Goal: Task Accomplishment & Management: Manage account settings

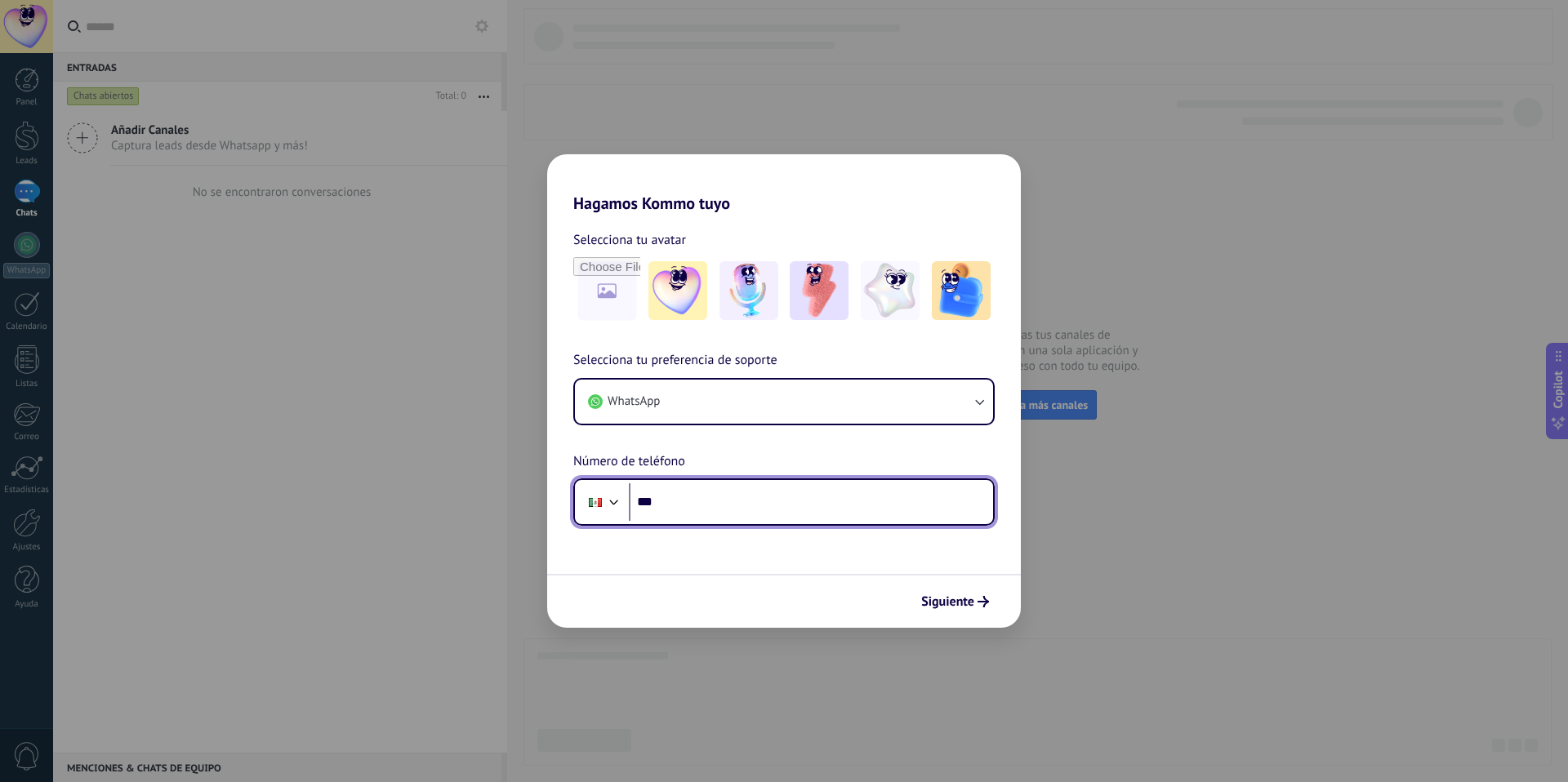
click at [724, 506] on input "***" at bounding box center [811, 502] width 365 height 38
type input "**********"
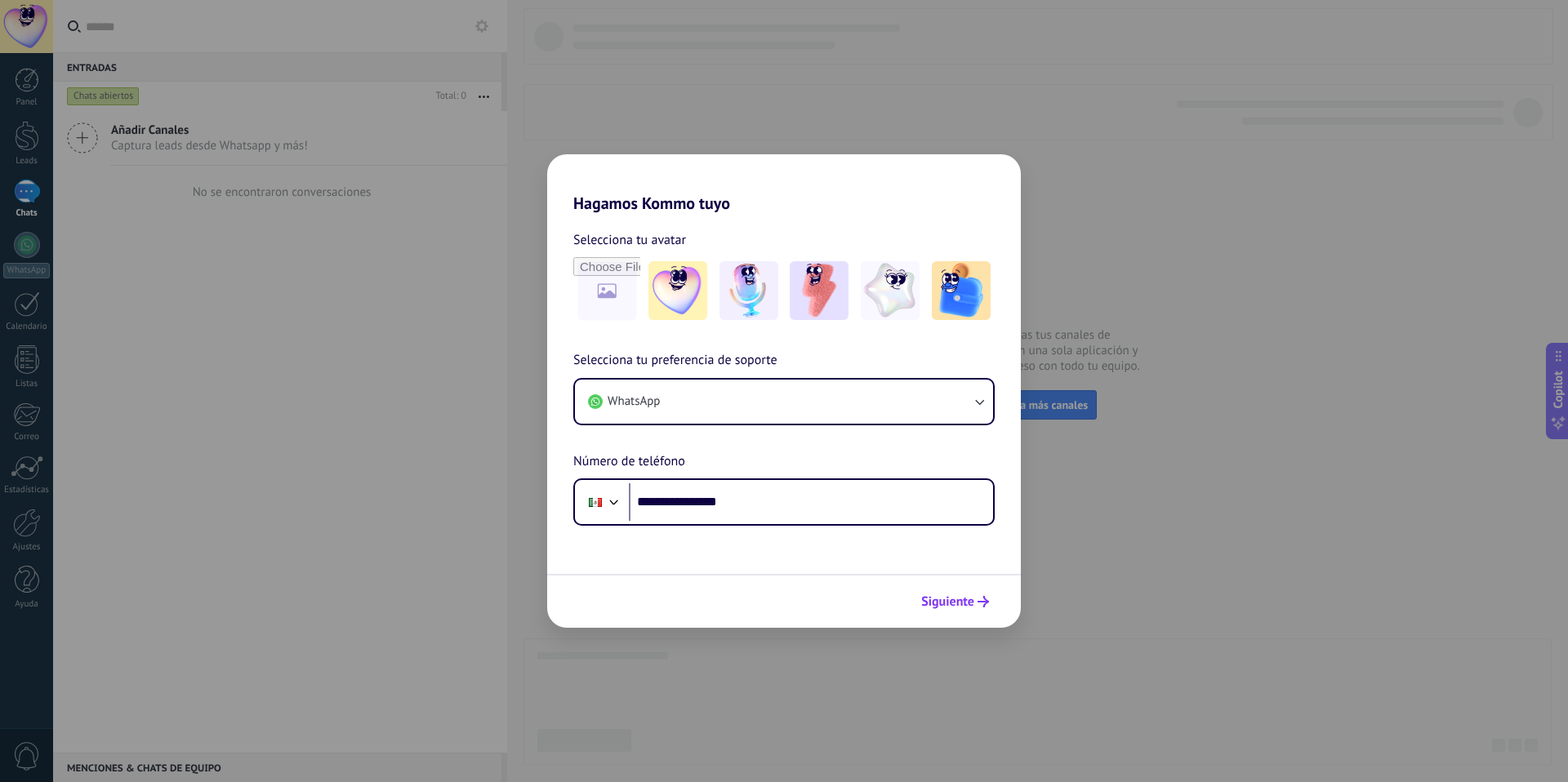
click at [934, 599] on span "Siguiente" at bounding box center [948, 601] width 53 height 11
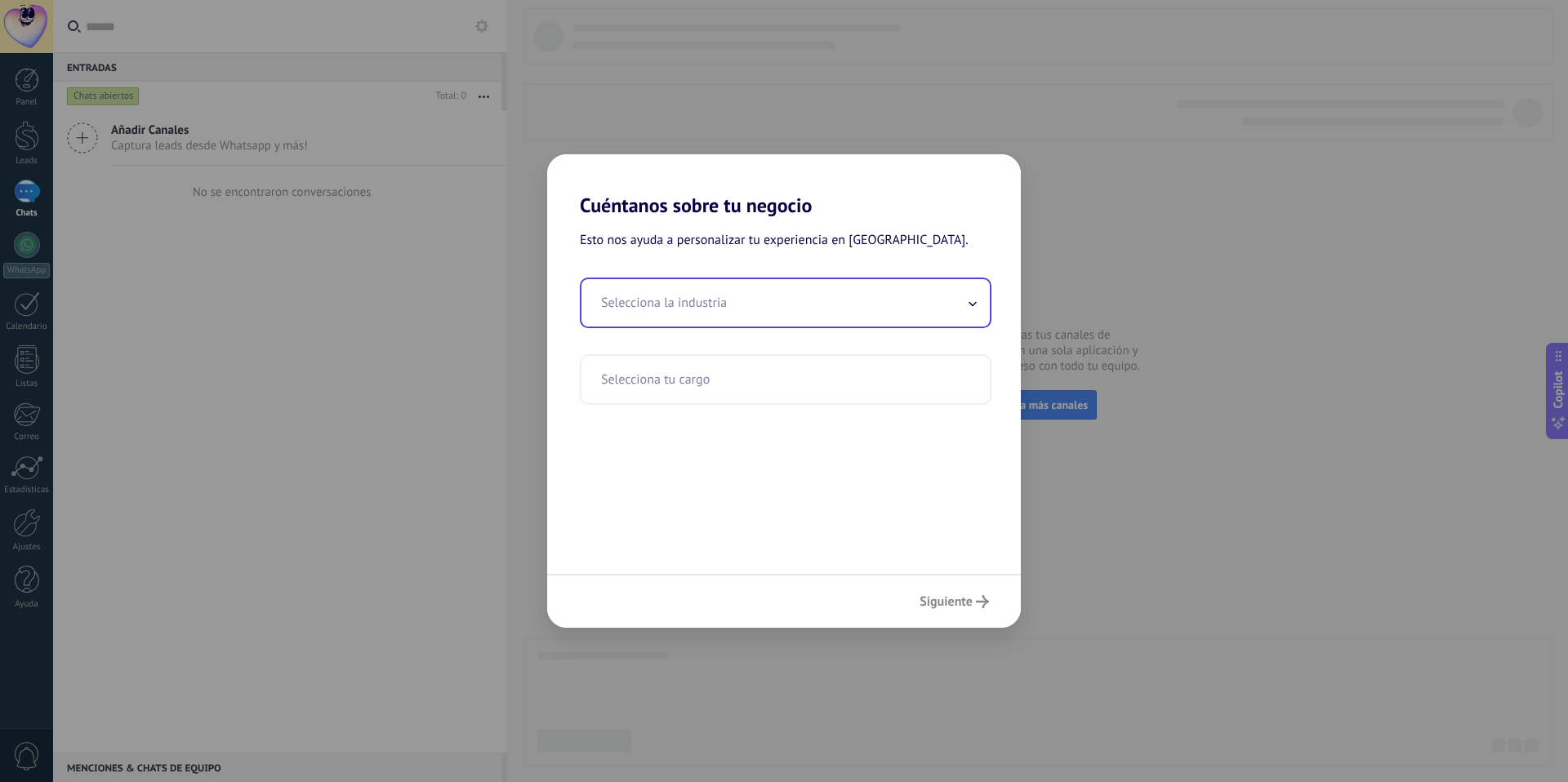
click at [975, 314] on input "text" at bounding box center [786, 303] width 409 height 47
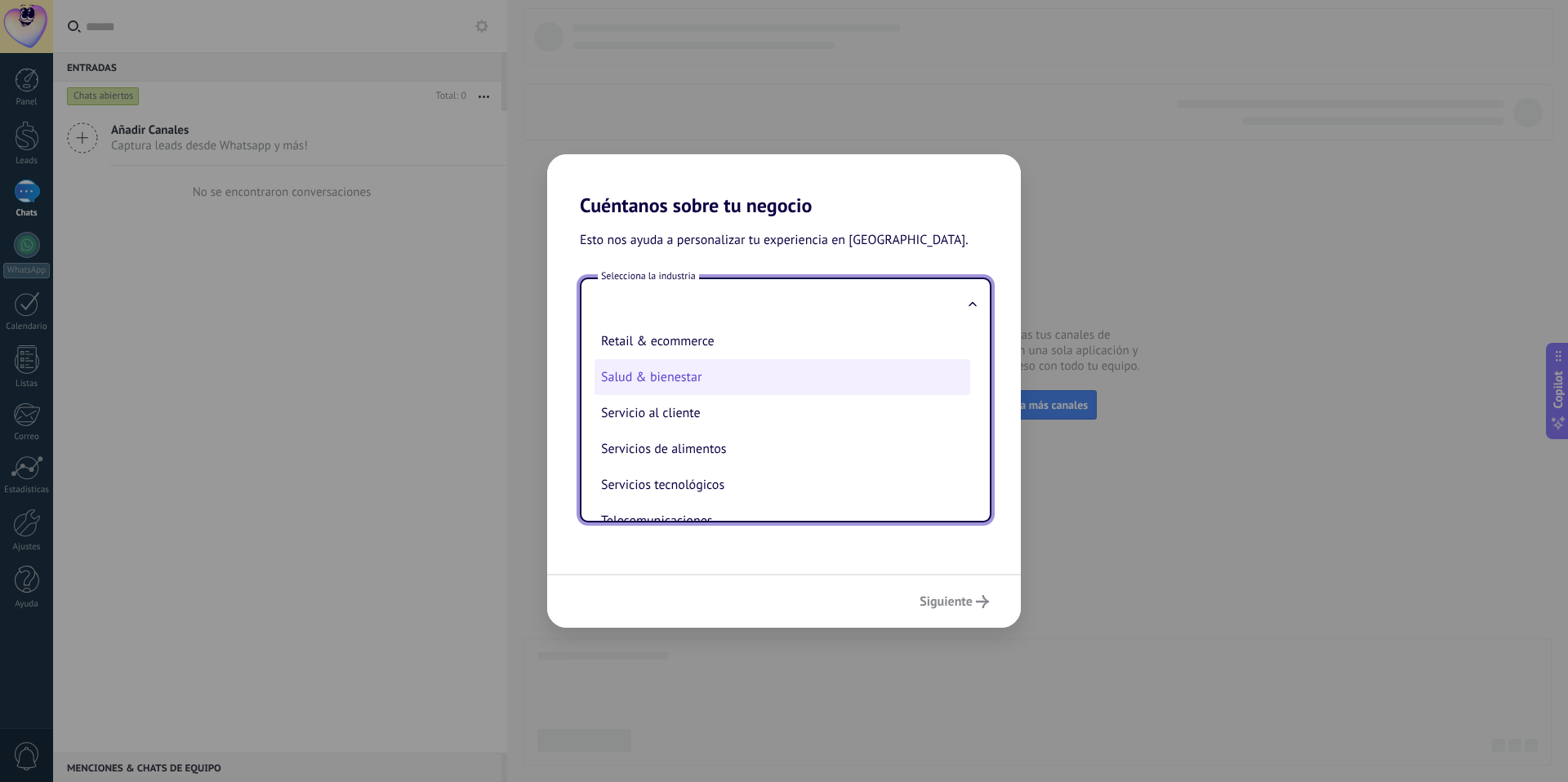
scroll to position [341, 0]
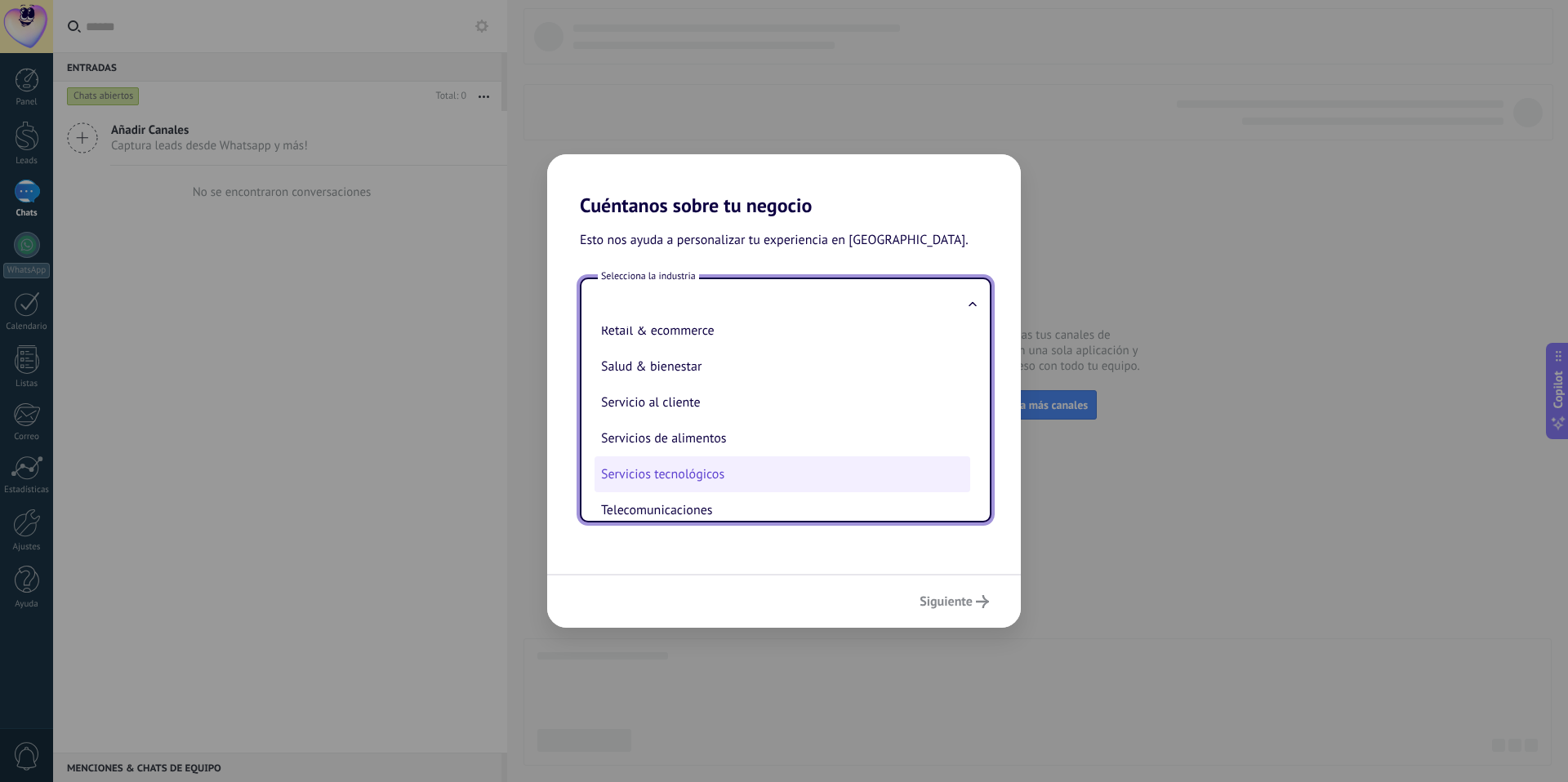
click at [787, 467] on li "Servicios tecnológicos" at bounding box center [782, 474] width 376 height 36
type input "**********"
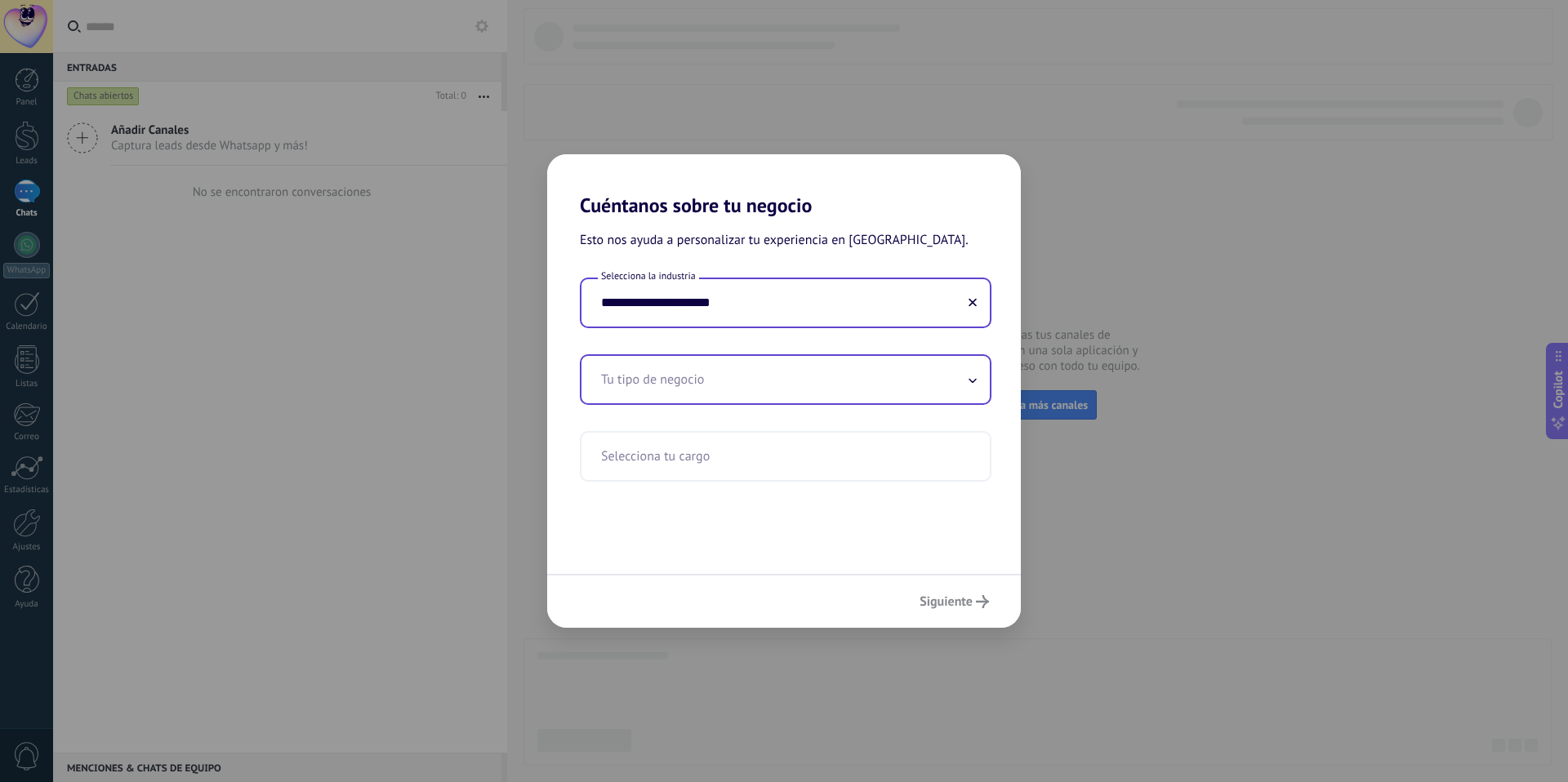
click at [964, 380] on input "text" at bounding box center [786, 380] width 409 height 47
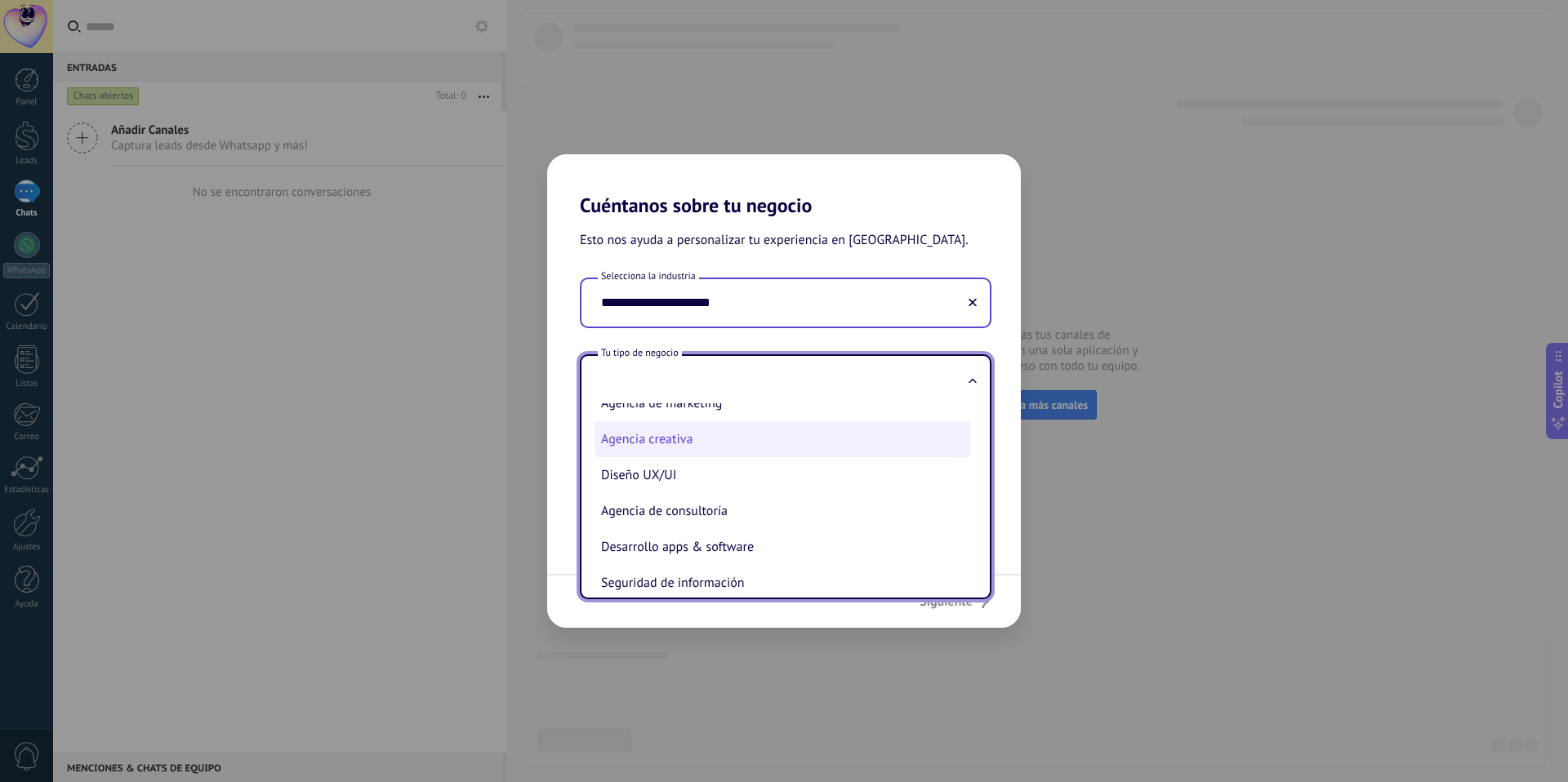
scroll to position [32, 0]
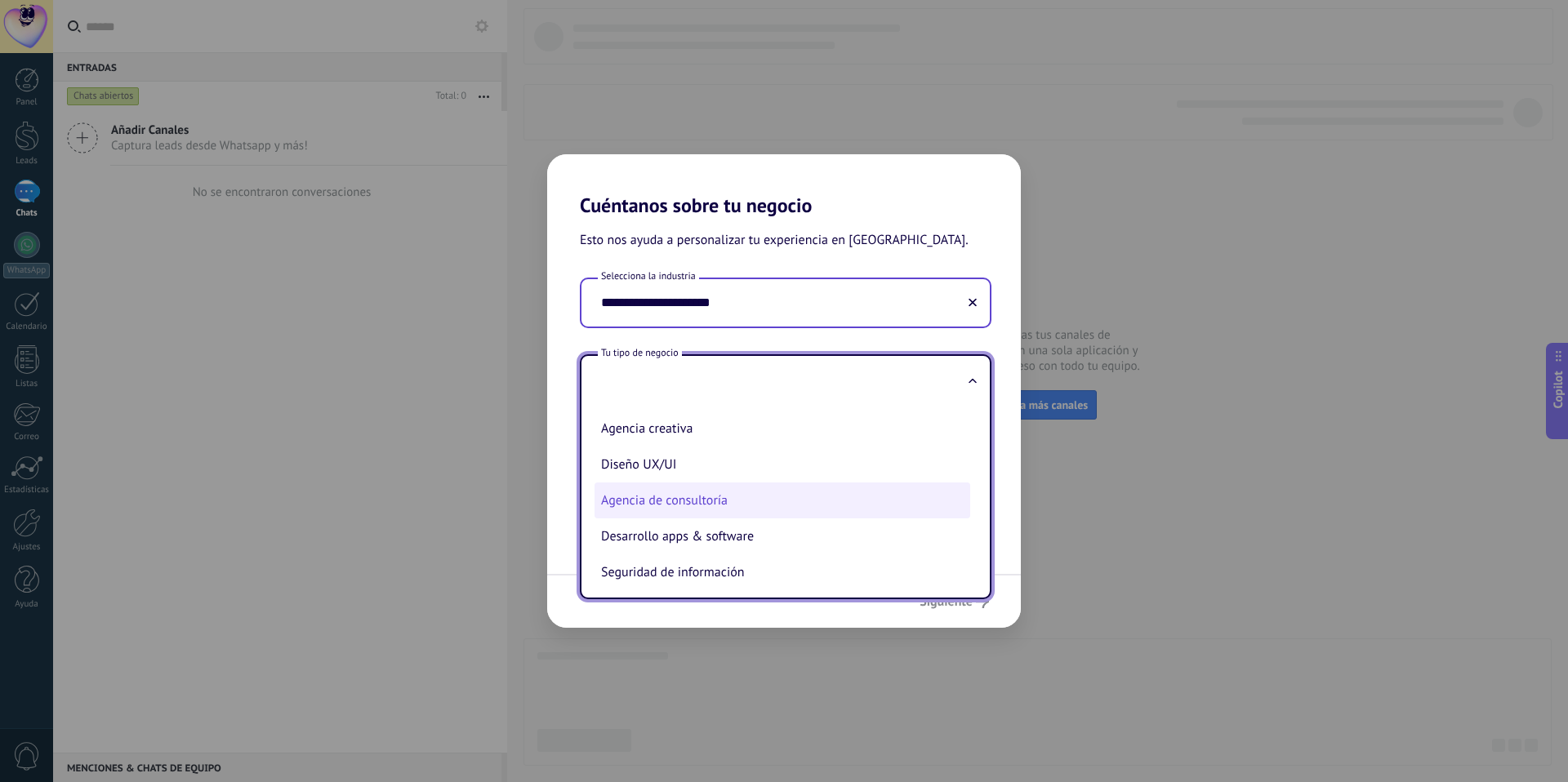
click at [816, 492] on li "Agencia de consultoría" at bounding box center [782, 500] width 376 height 36
type input "**********"
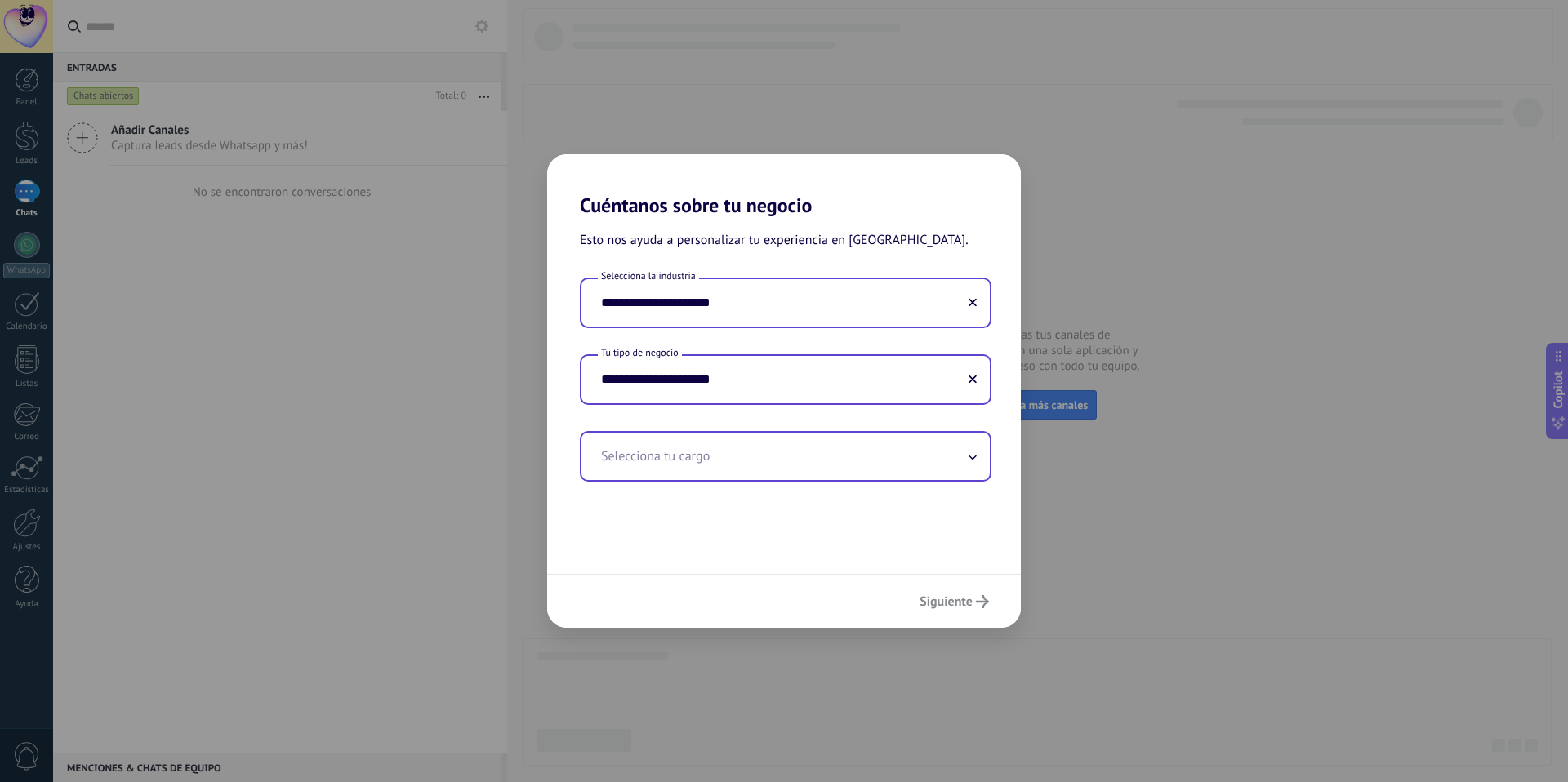
click at [976, 454] on icon at bounding box center [973, 457] width 8 height 5
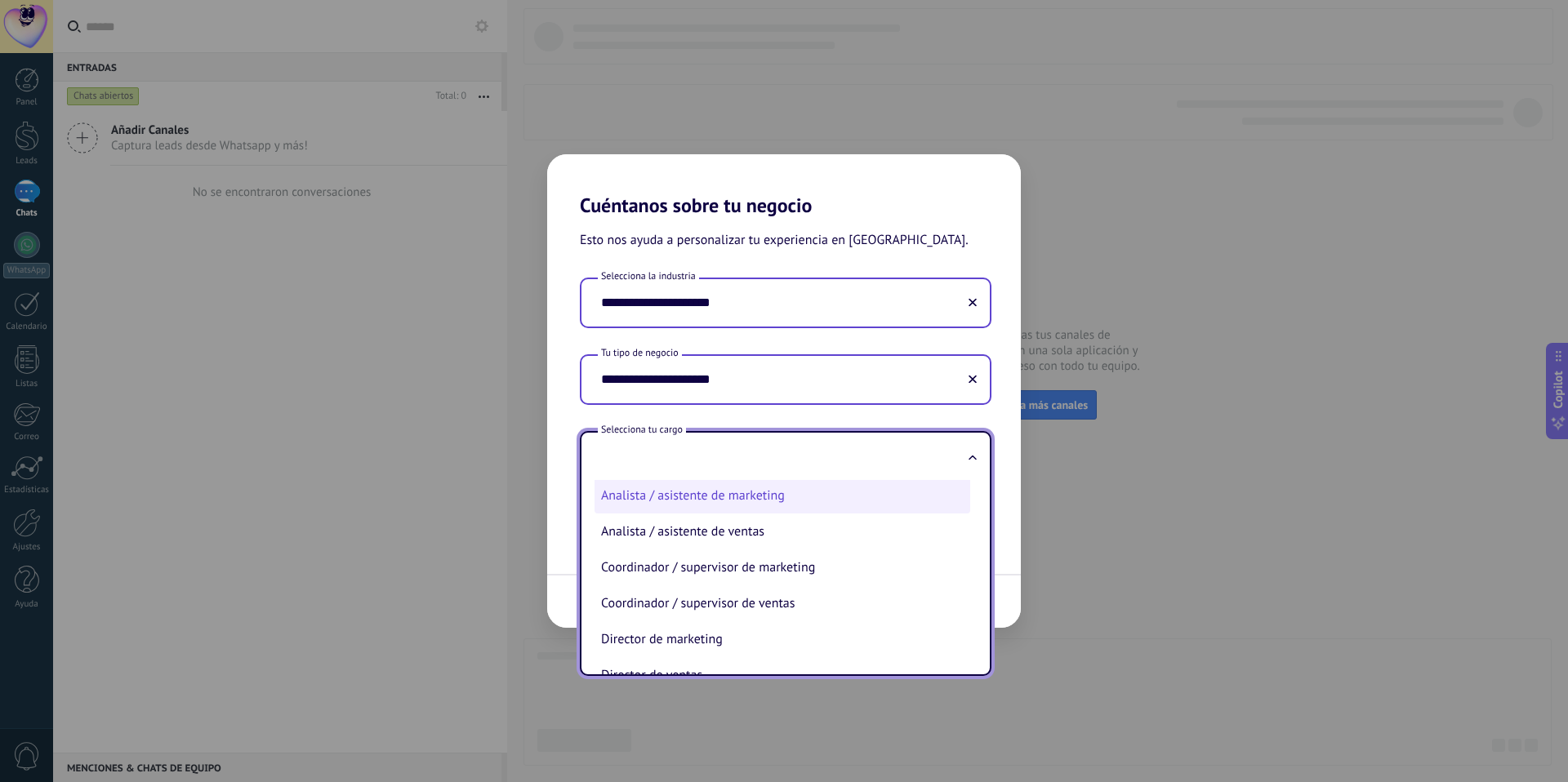
scroll to position [94, 0]
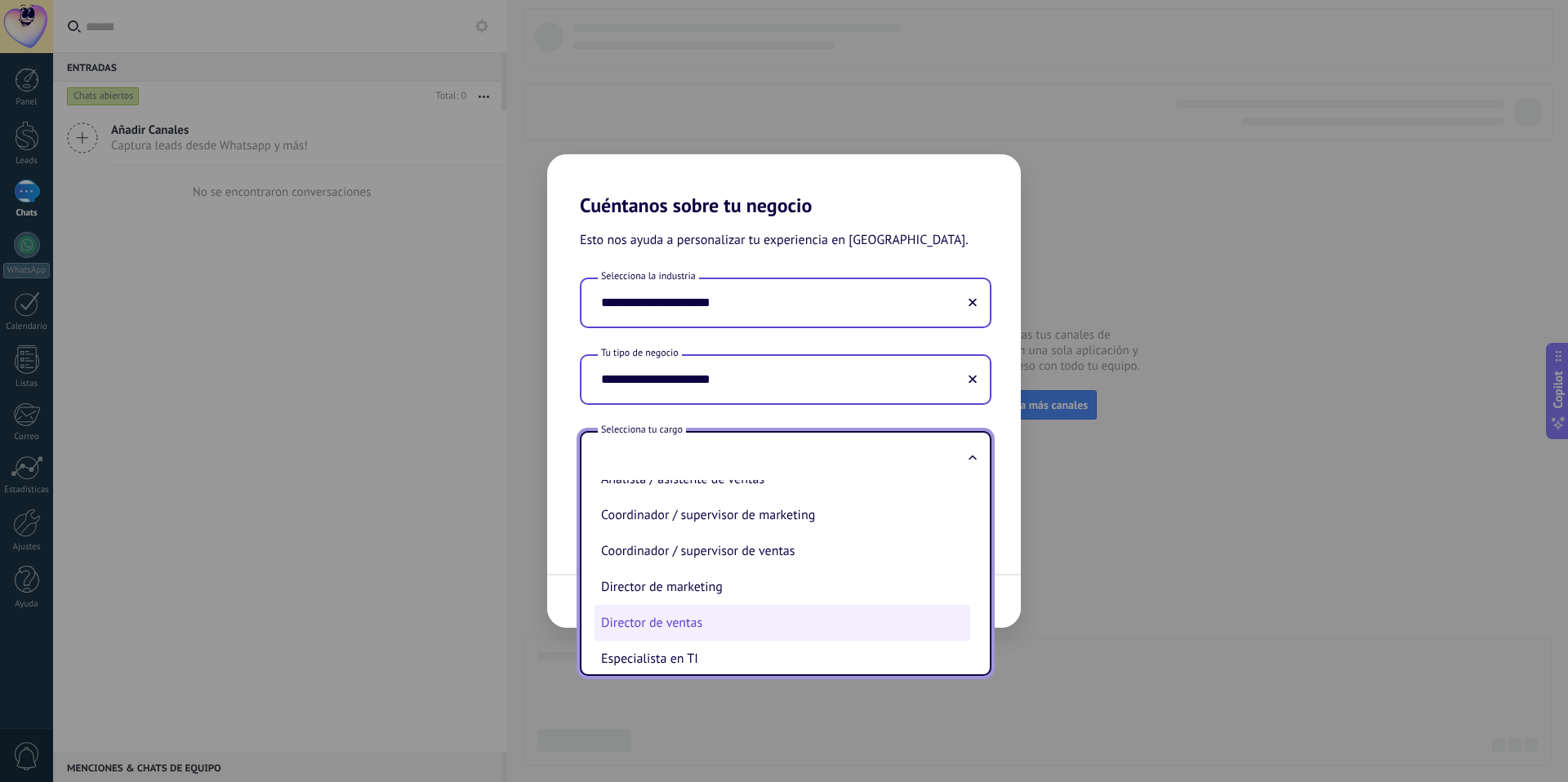
click at [882, 614] on li "Director de ventas" at bounding box center [782, 623] width 376 height 36
type input "**********"
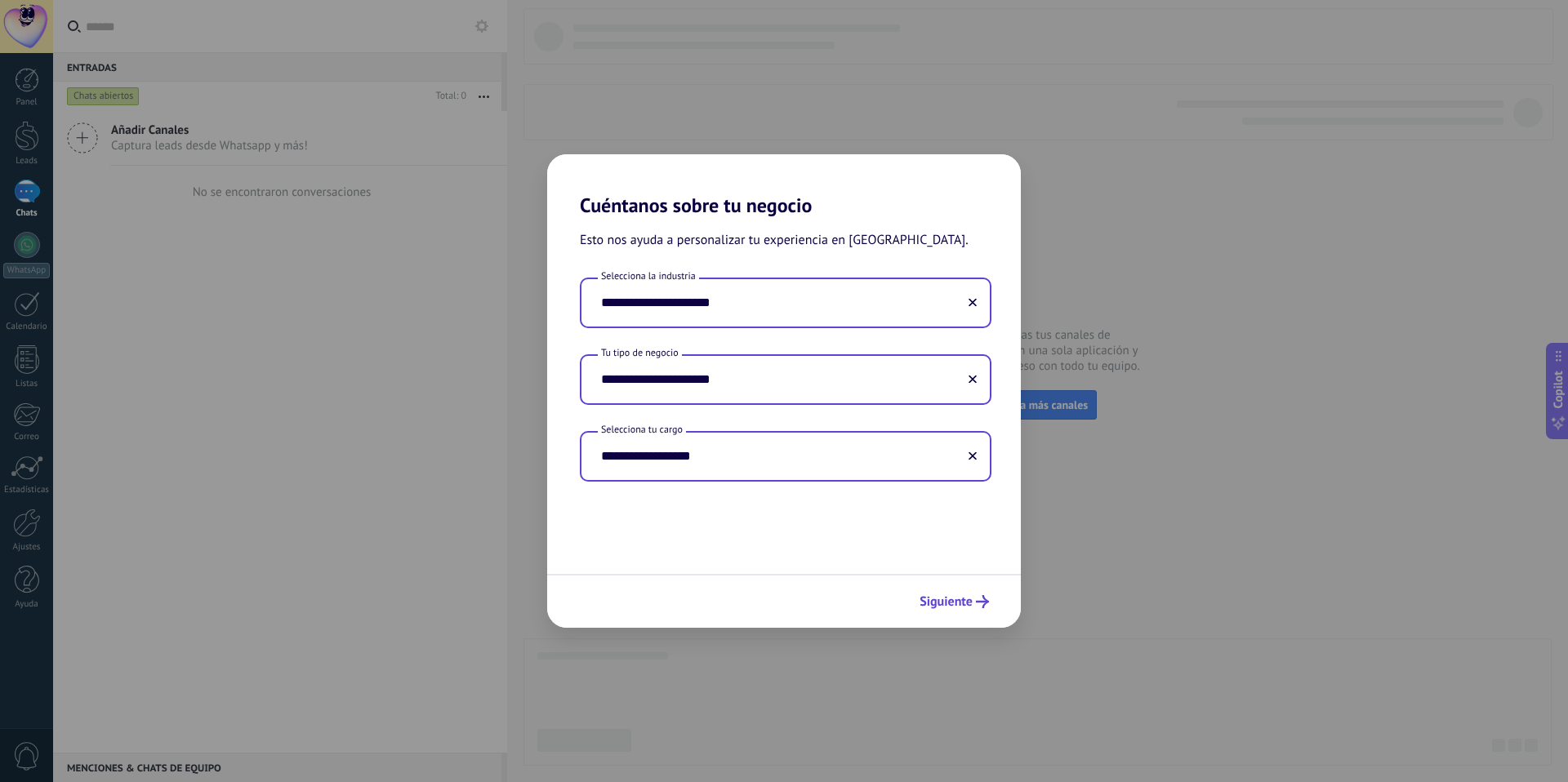
click at [958, 606] on span "Siguiente" at bounding box center [946, 601] width 53 height 11
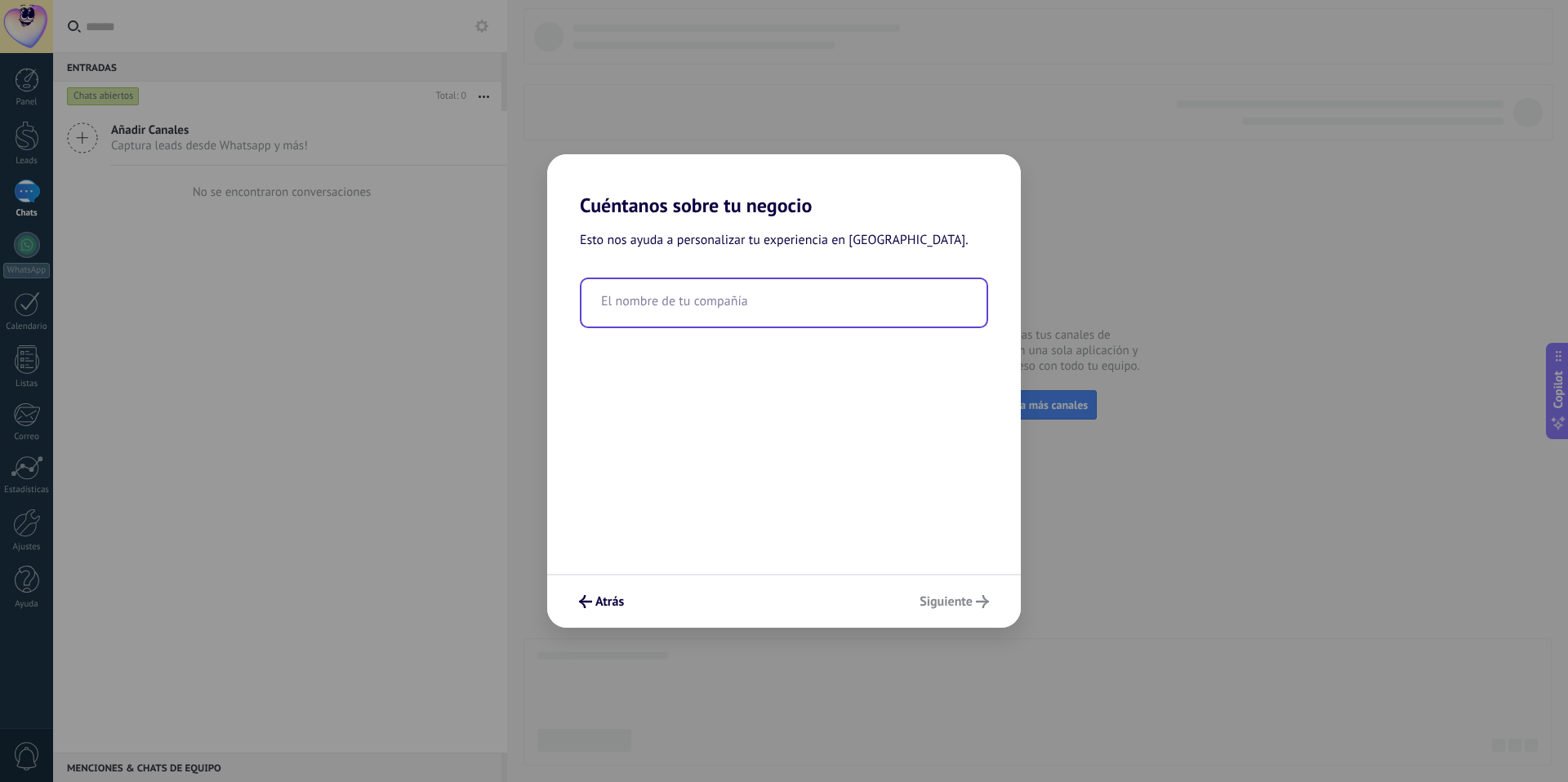
click at [738, 308] on input "text" at bounding box center [784, 303] width 405 height 47
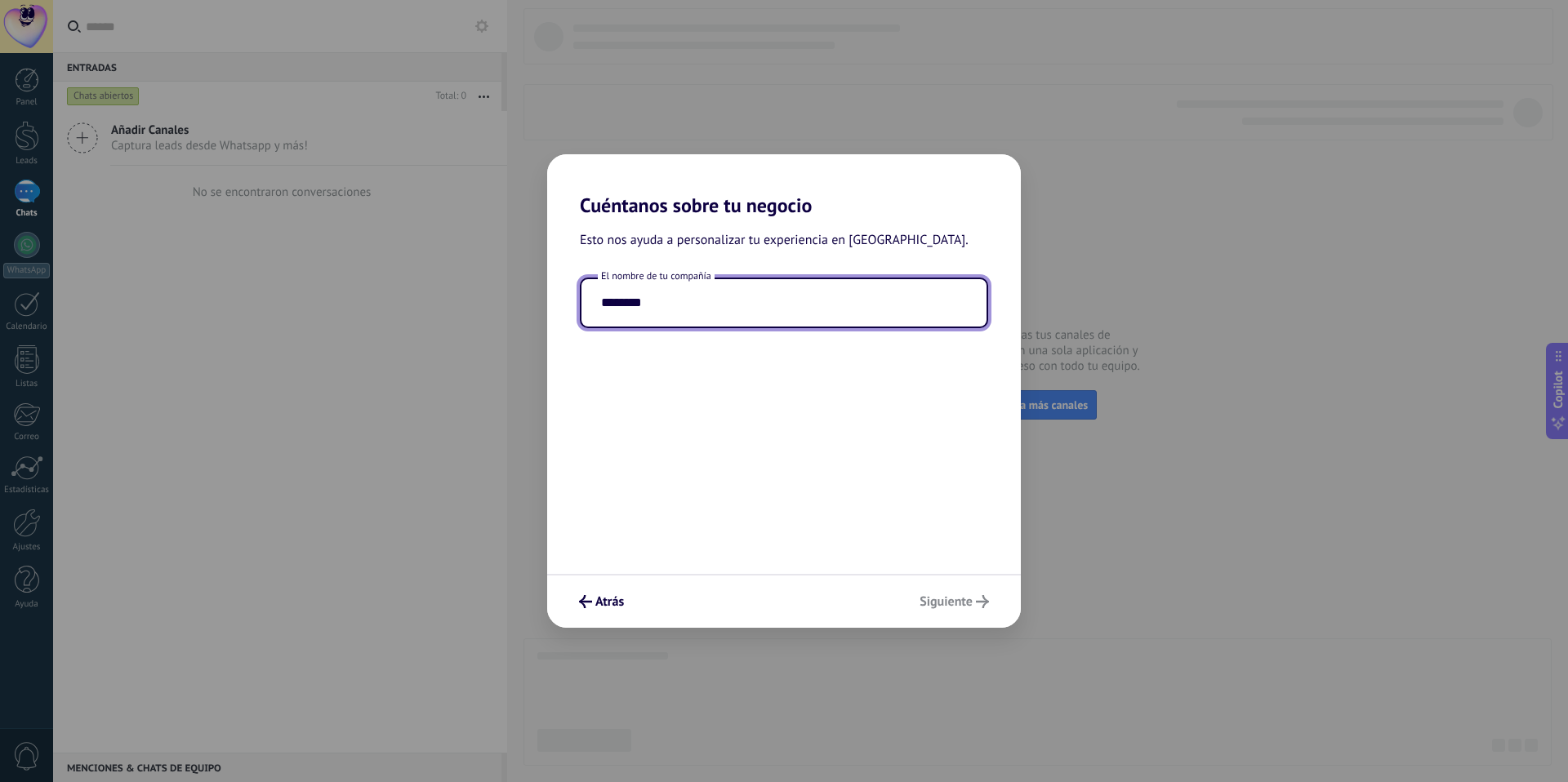
type input "********"
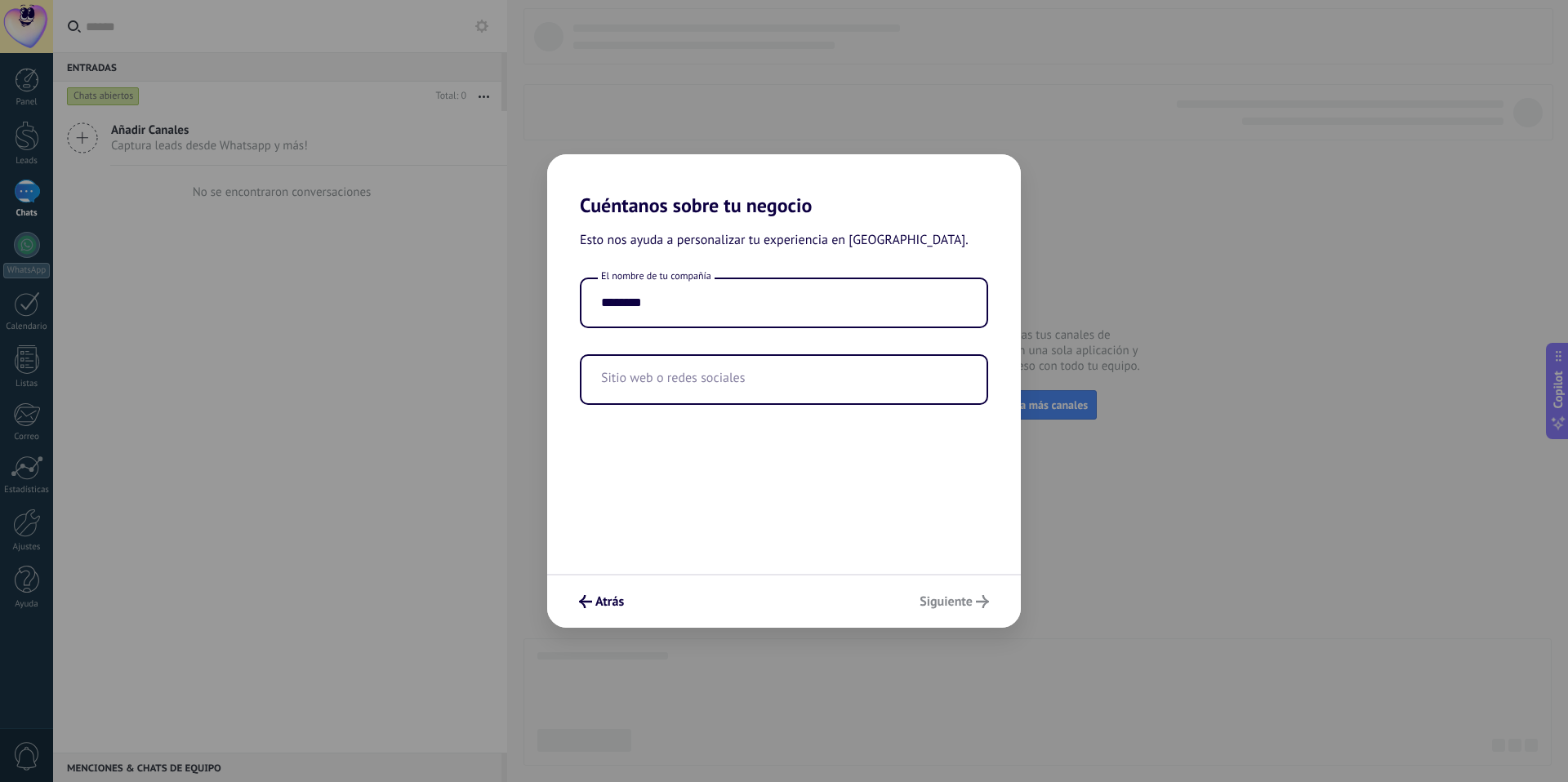
click at [942, 599] on div "Atrás Siguiente" at bounding box center [783, 601] width 473 height 54
click at [946, 604] on div "Atrás Siguiente" at bounding box center [783, 601] width 473 height 54
click at [696, 390] on input "text" at bounding box center [784, 380] width 405 height 47
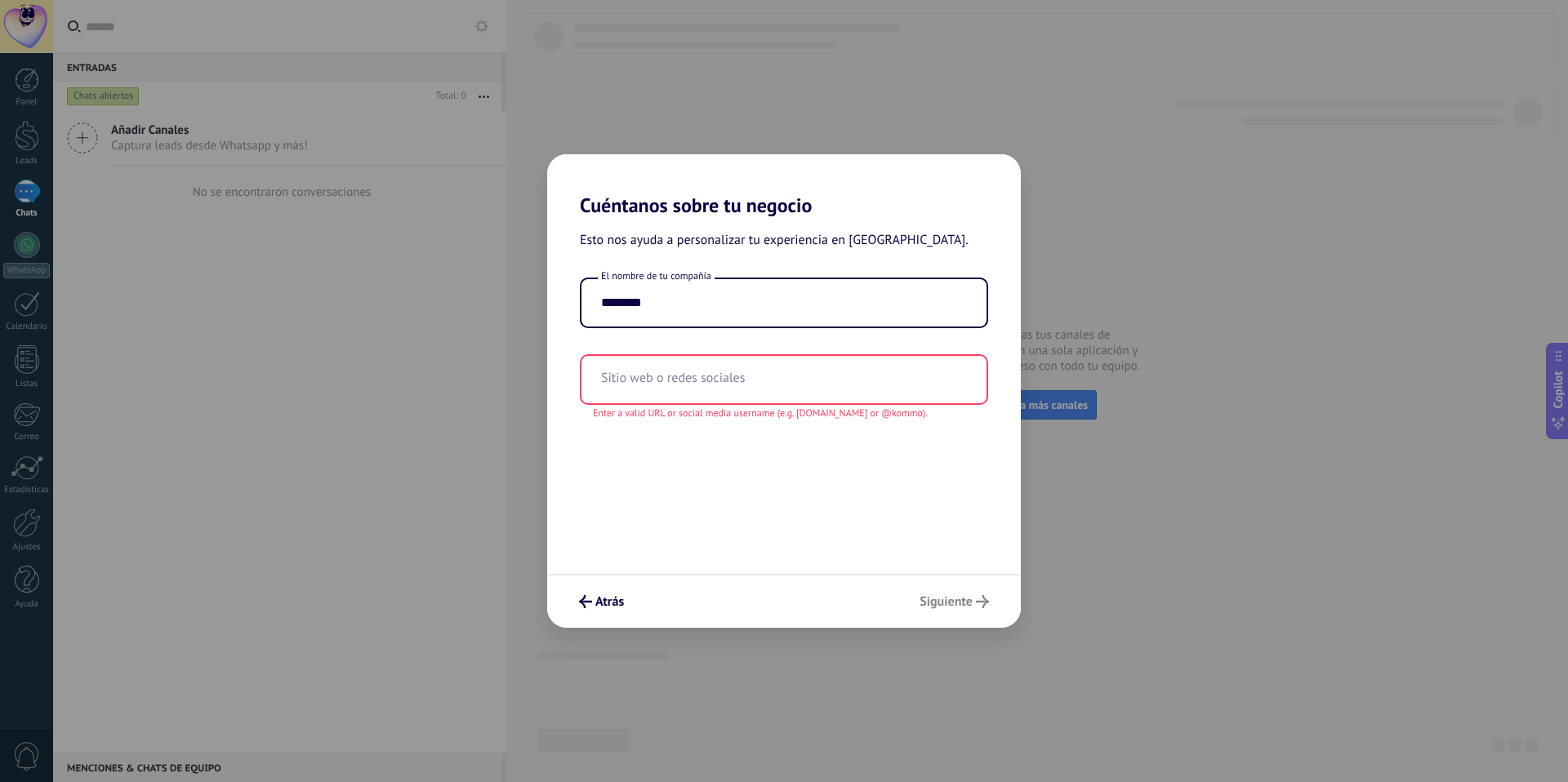
paste input "**********"
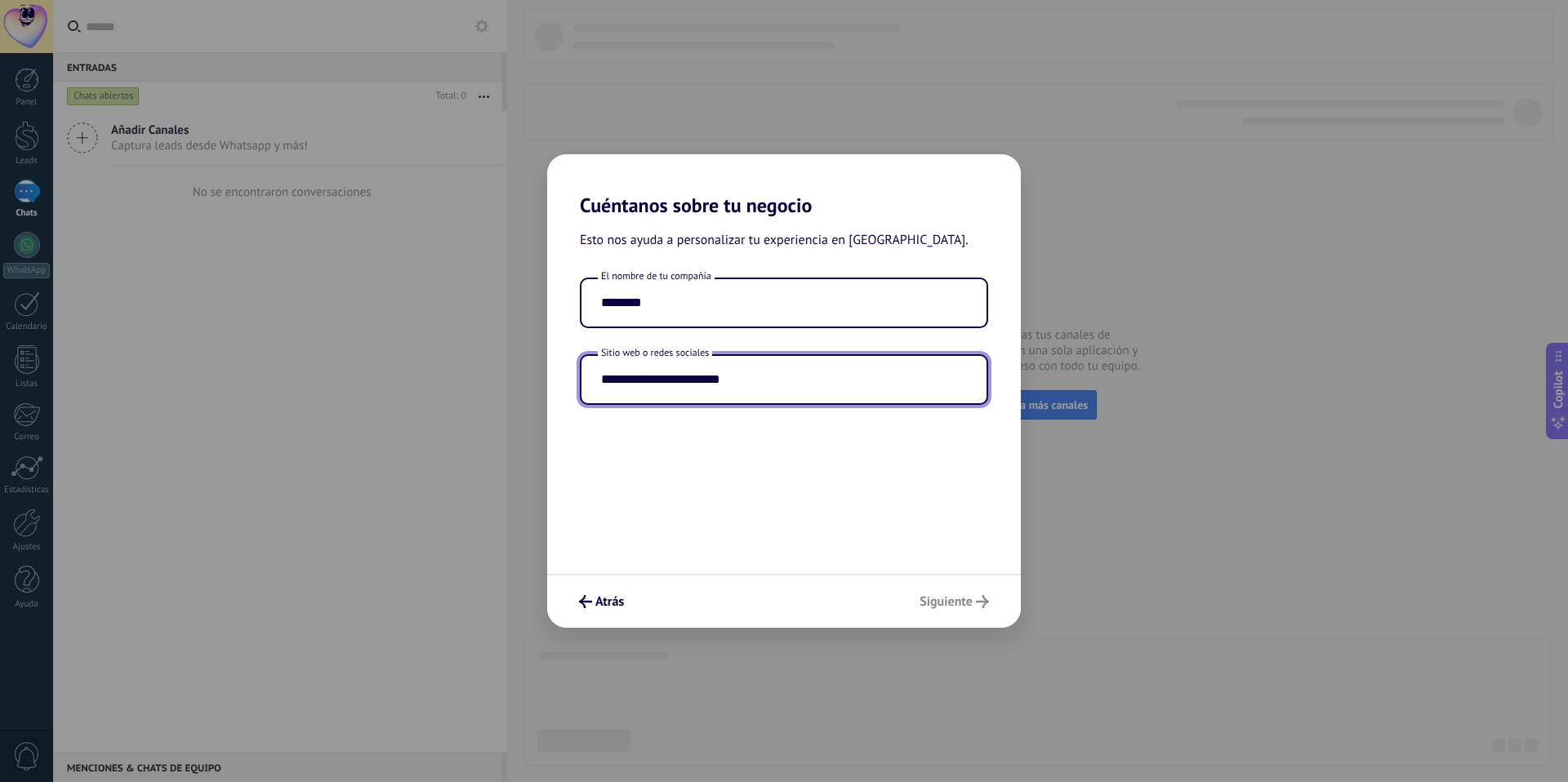
type input "**********"
click at [947, 607] on div "Atrás Siguiente" at bounding box center [783, 601] width 473 height 54
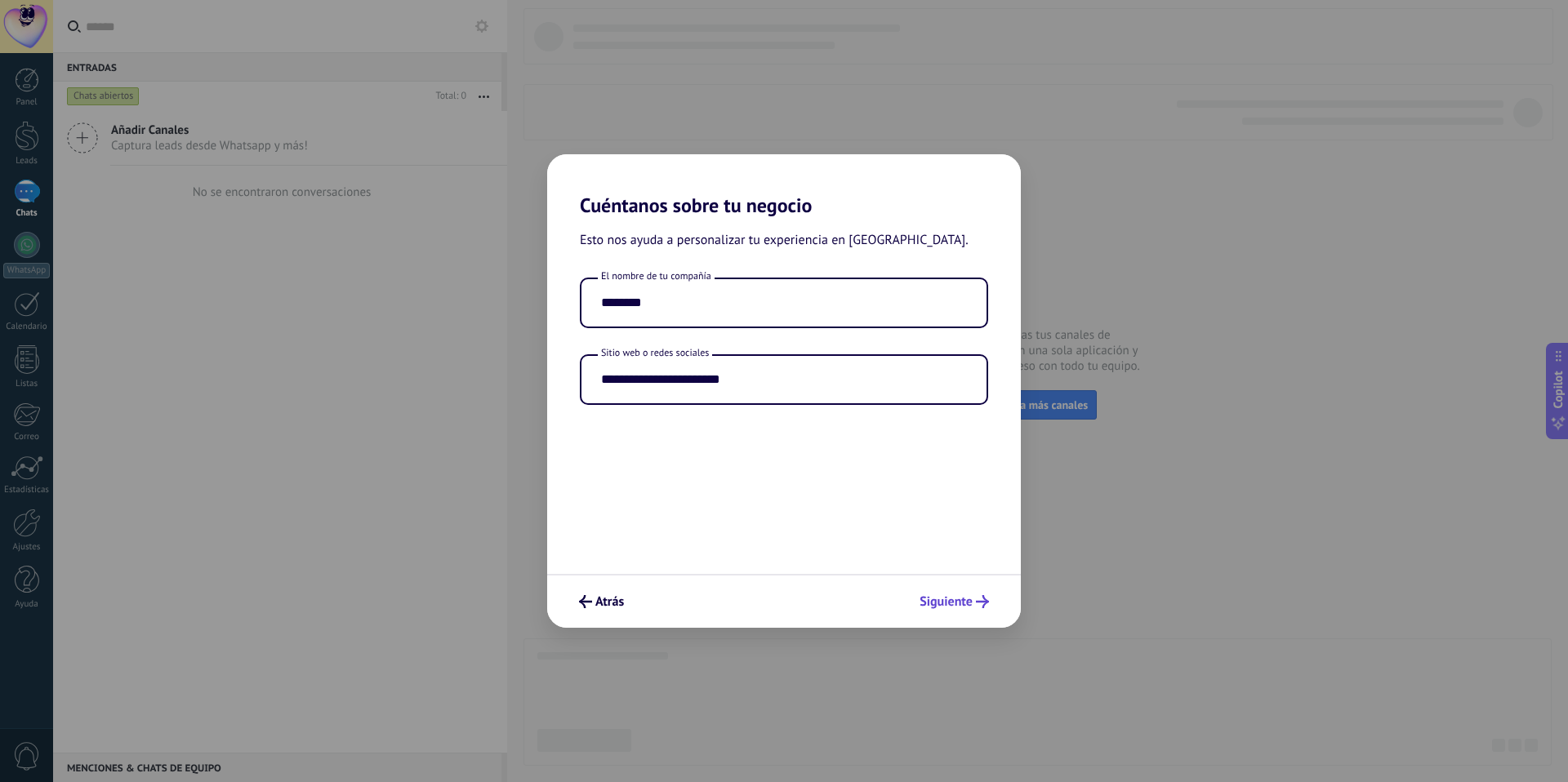
click at [941, 605] on span "Siguiente" at bounding box center [946, 601] width 53 height 11
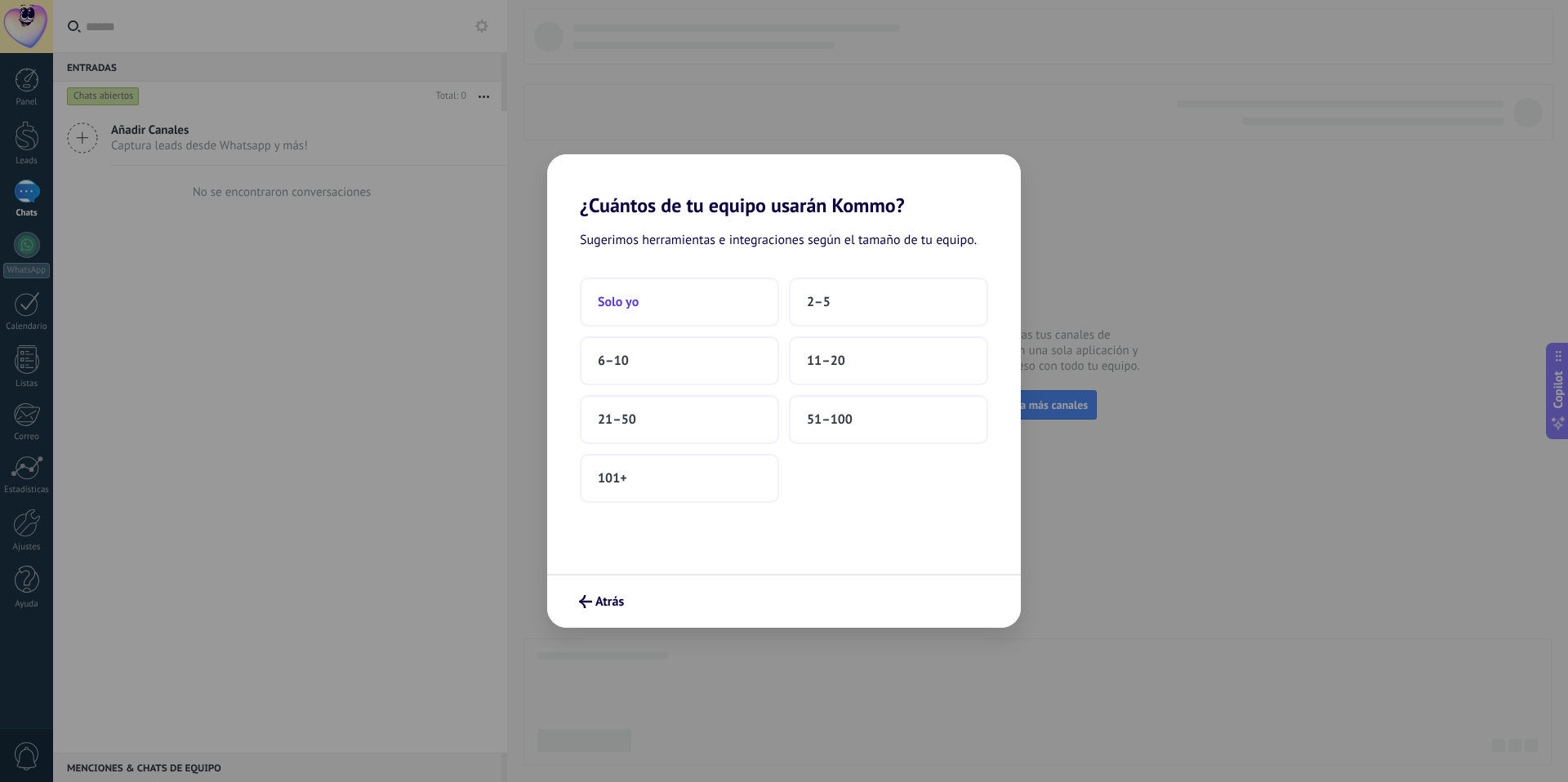
click at [675, 303] on button "Solo yo" at bounding box center [679, 302] width 199 height 49
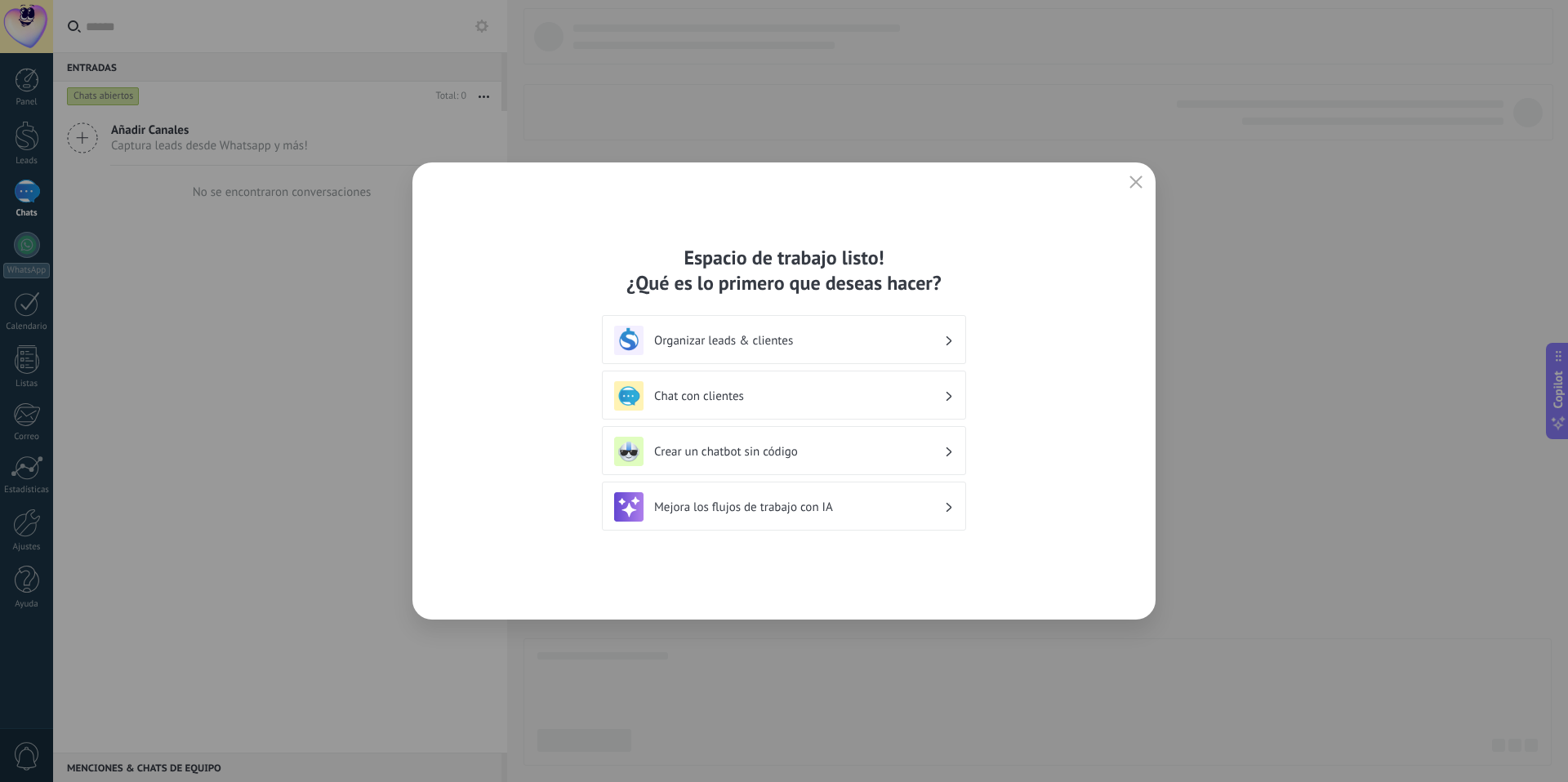
click at [815, 402] on h3 "Chat con clientes" at bounding box center [799, 396] width 290 height 16
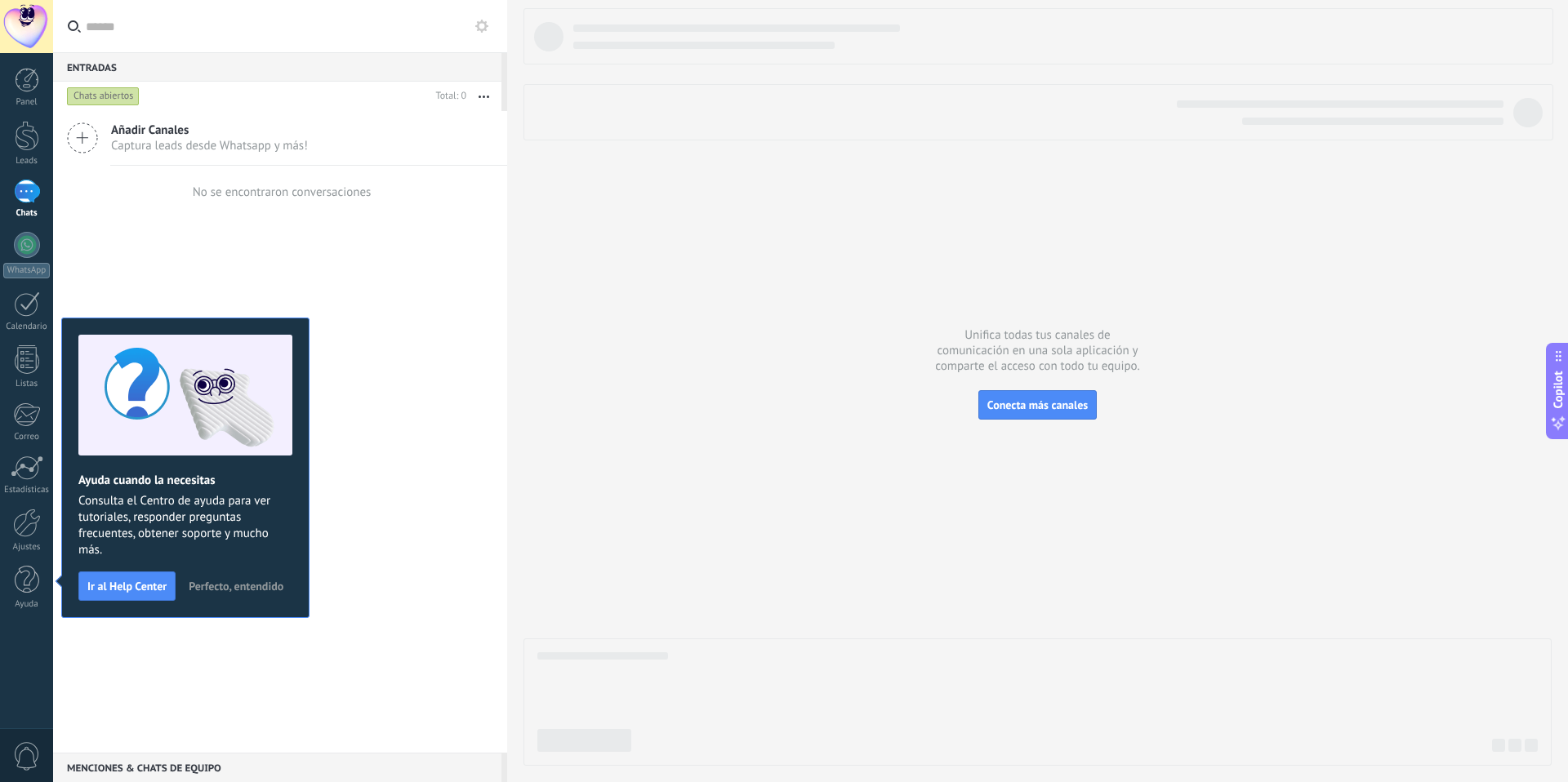
click at [85, 140] on icon at bounding box center [83, 138] width 31 height 31
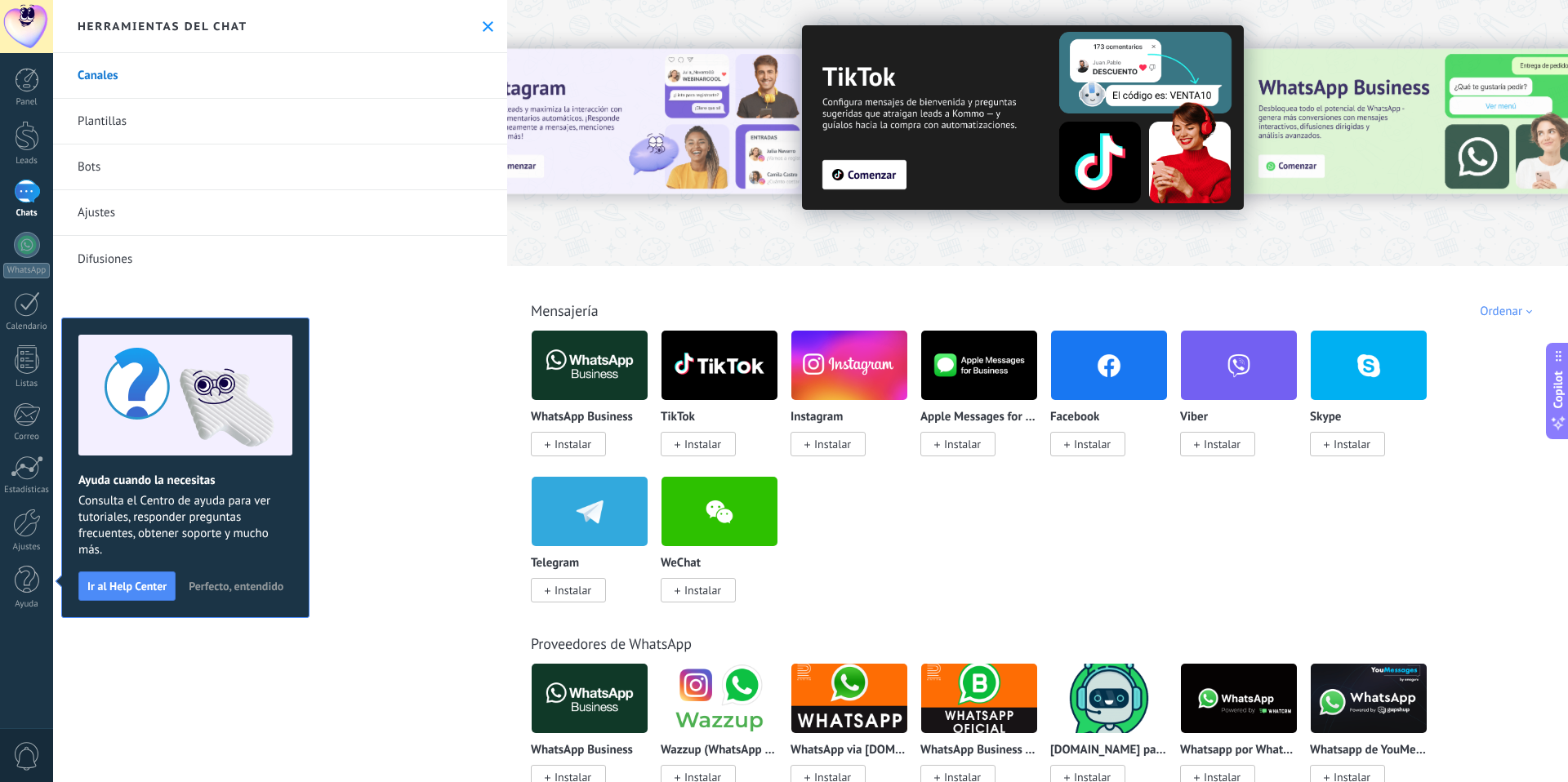
click at [234, 592] on button "Perfecto, entendido" at bounding box center [236, 586] width 110 height 25
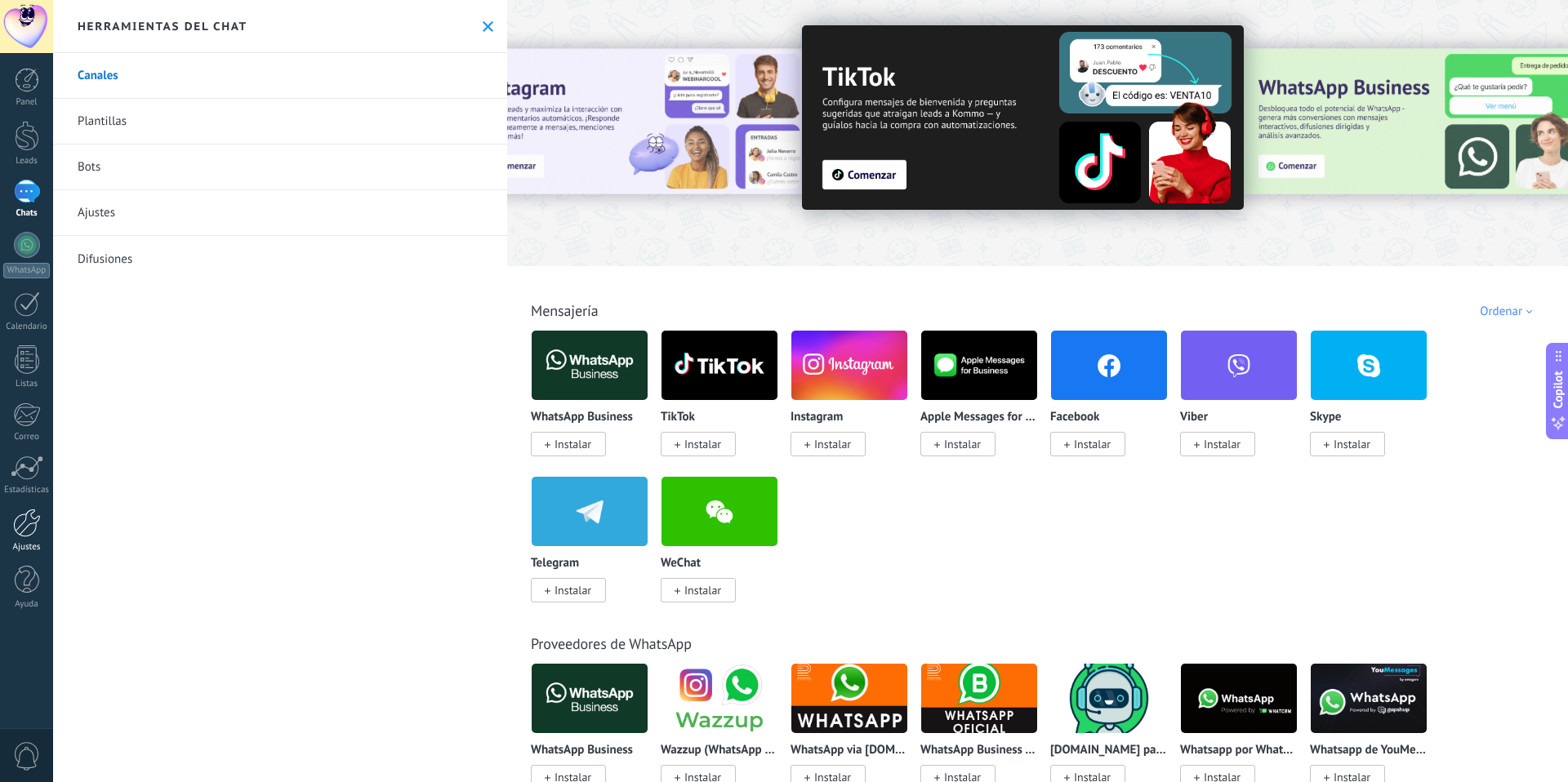
click at [28, 523] on div at bounding box center [27, 522] width 28 height 29
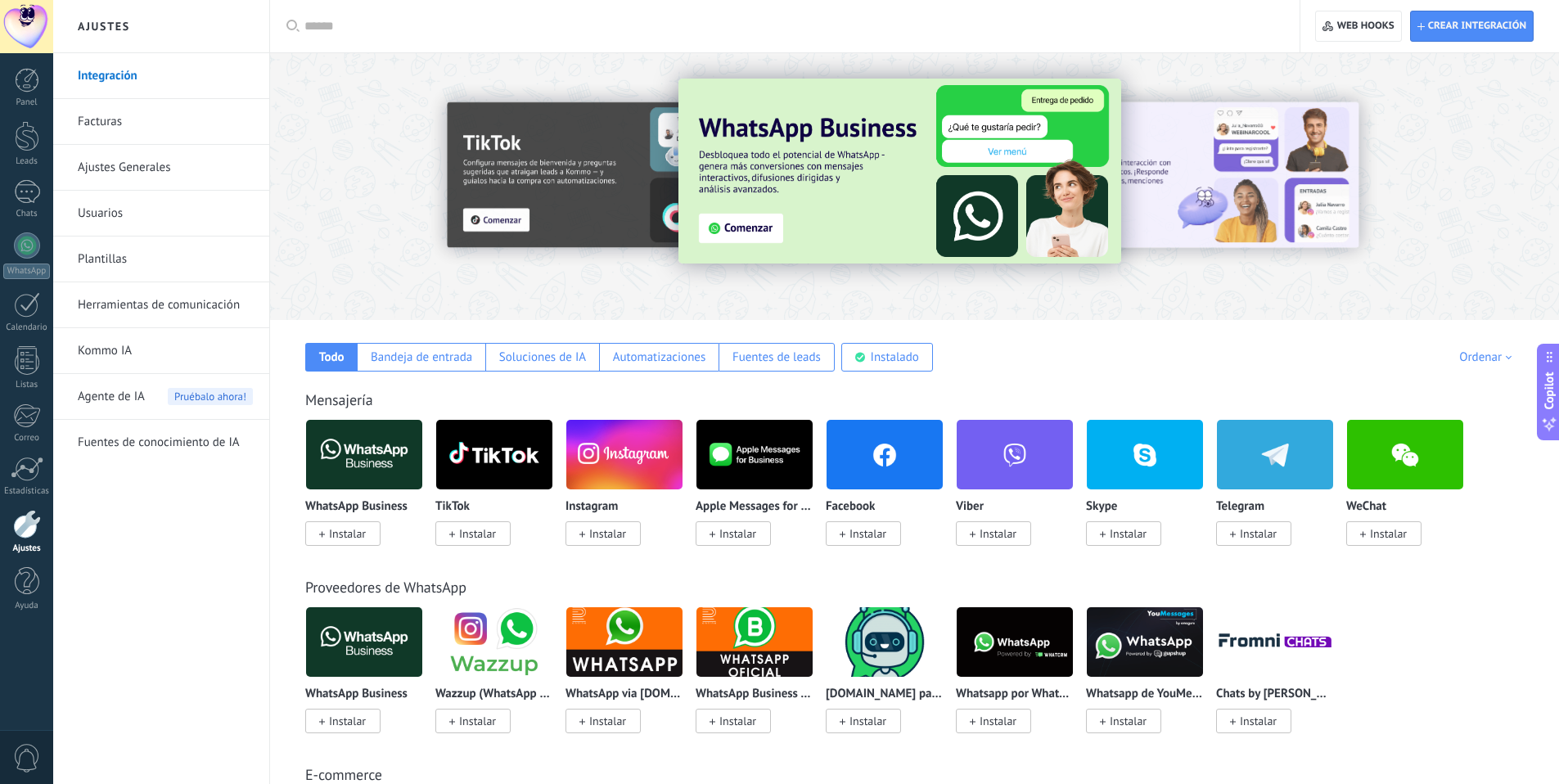
click at [115, 399] on span "Agente de IA" at bounding box center [111, 397] width 67 height 46
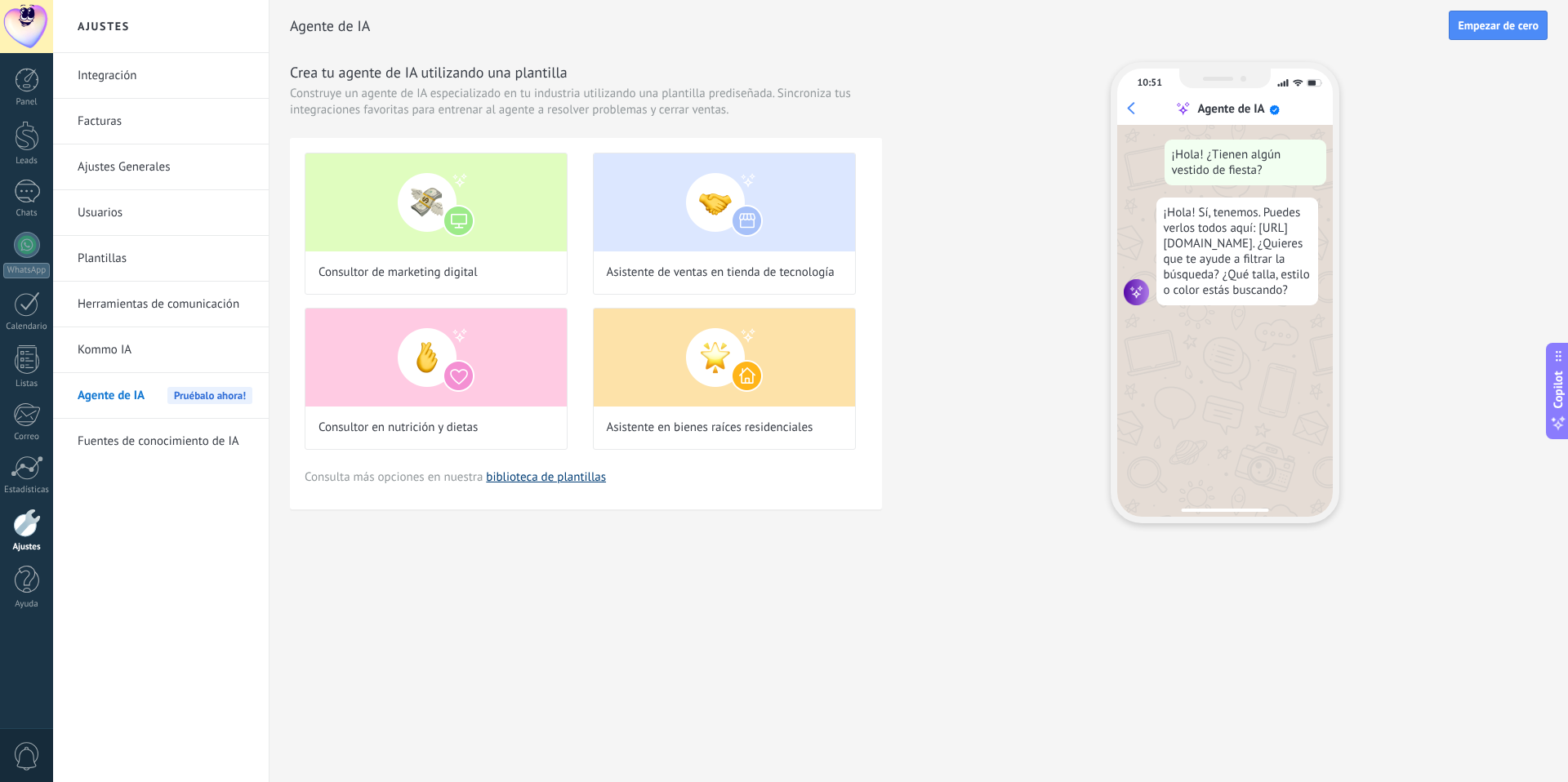
click at [519, 478] on link "biblioteca de plantillas" at bounding box center [545, 476] width 120 height 16
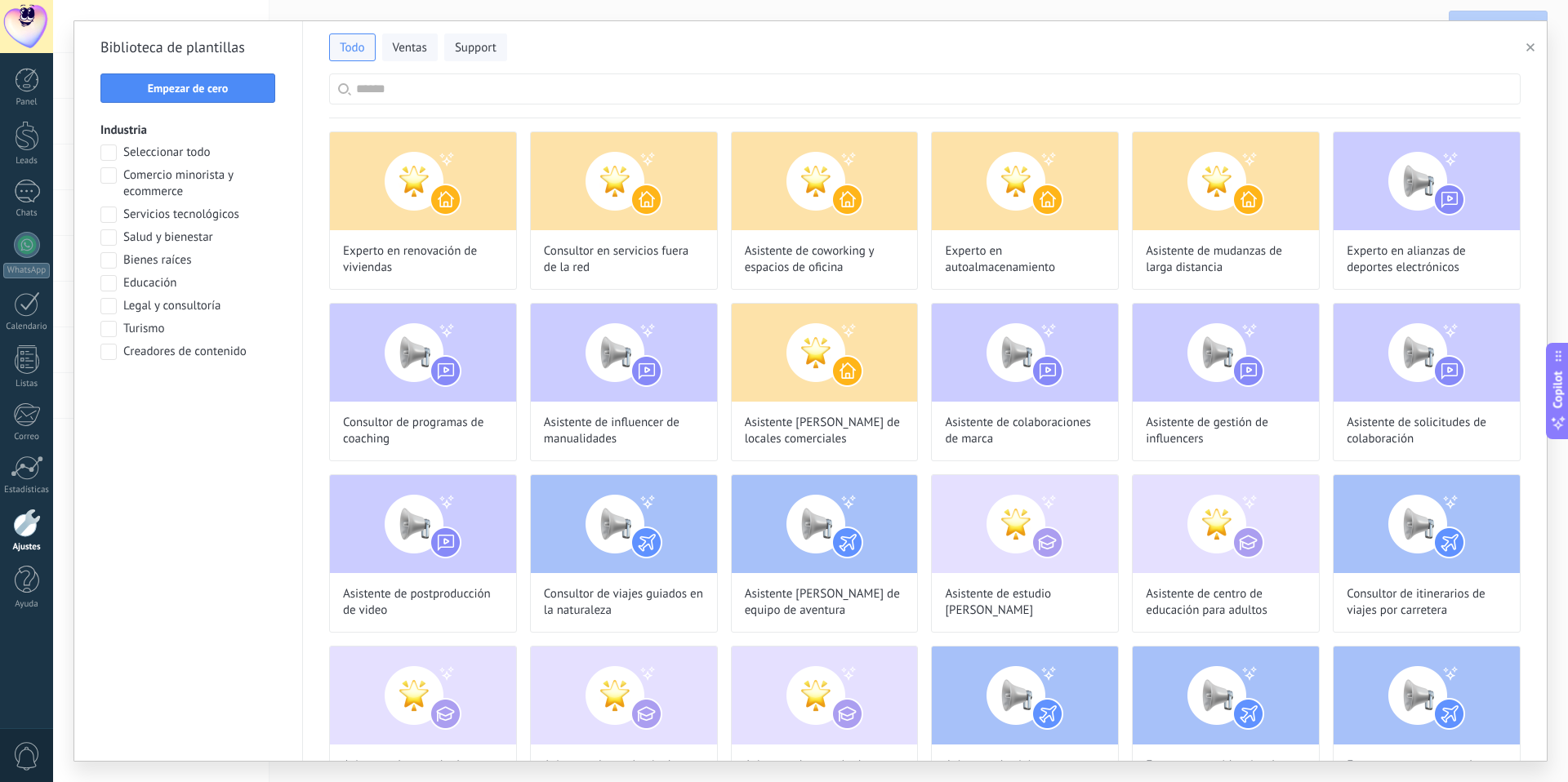
scroll to position [196, 0]
click at [415, 57] on button "Ventas" at bounding box center [410, 47] width 56 height 28
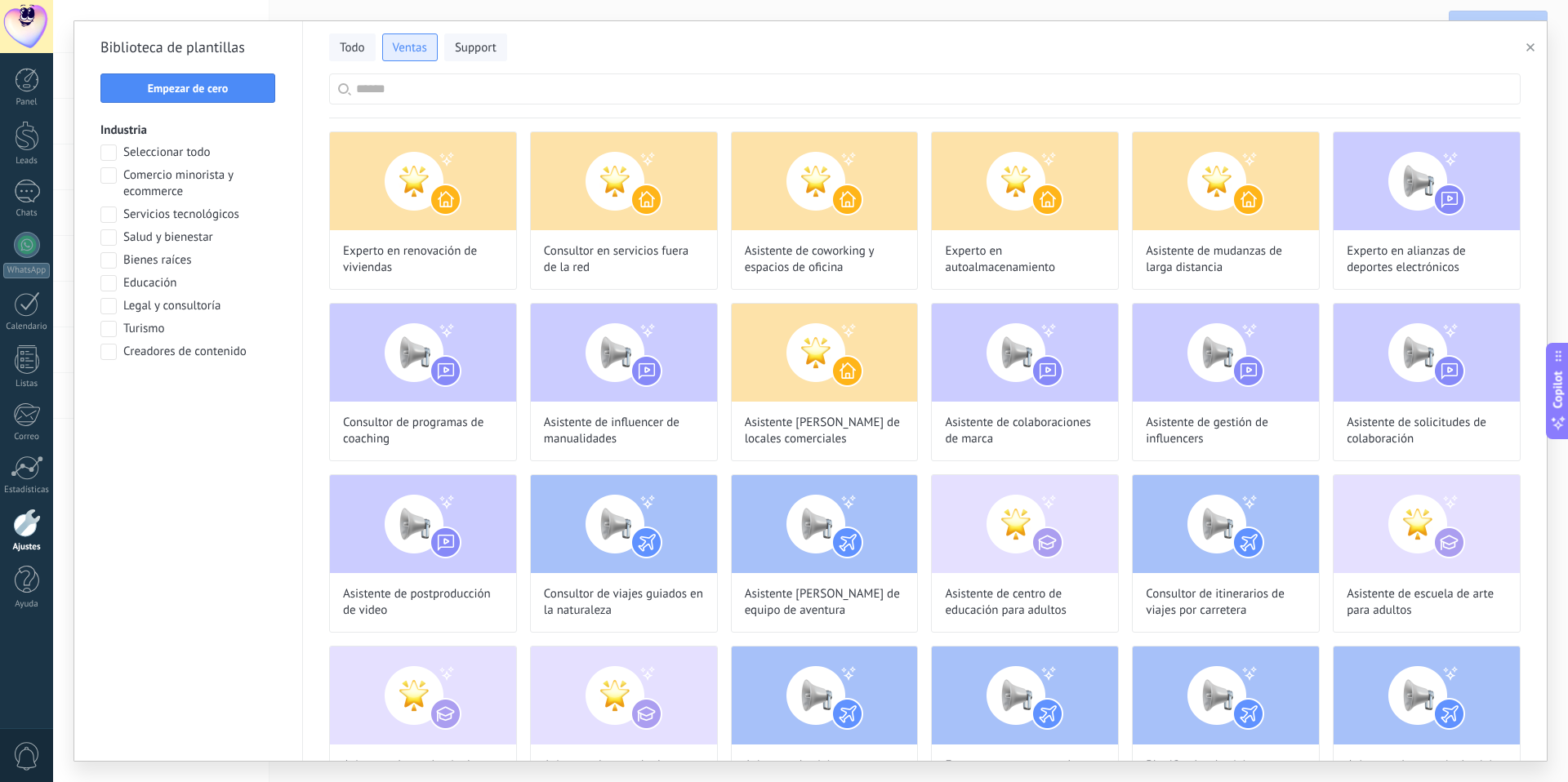
scroll to position [297, 0]
click at [474, 40] on span "Support" at bounding box center [475, 48] width 42 height 16
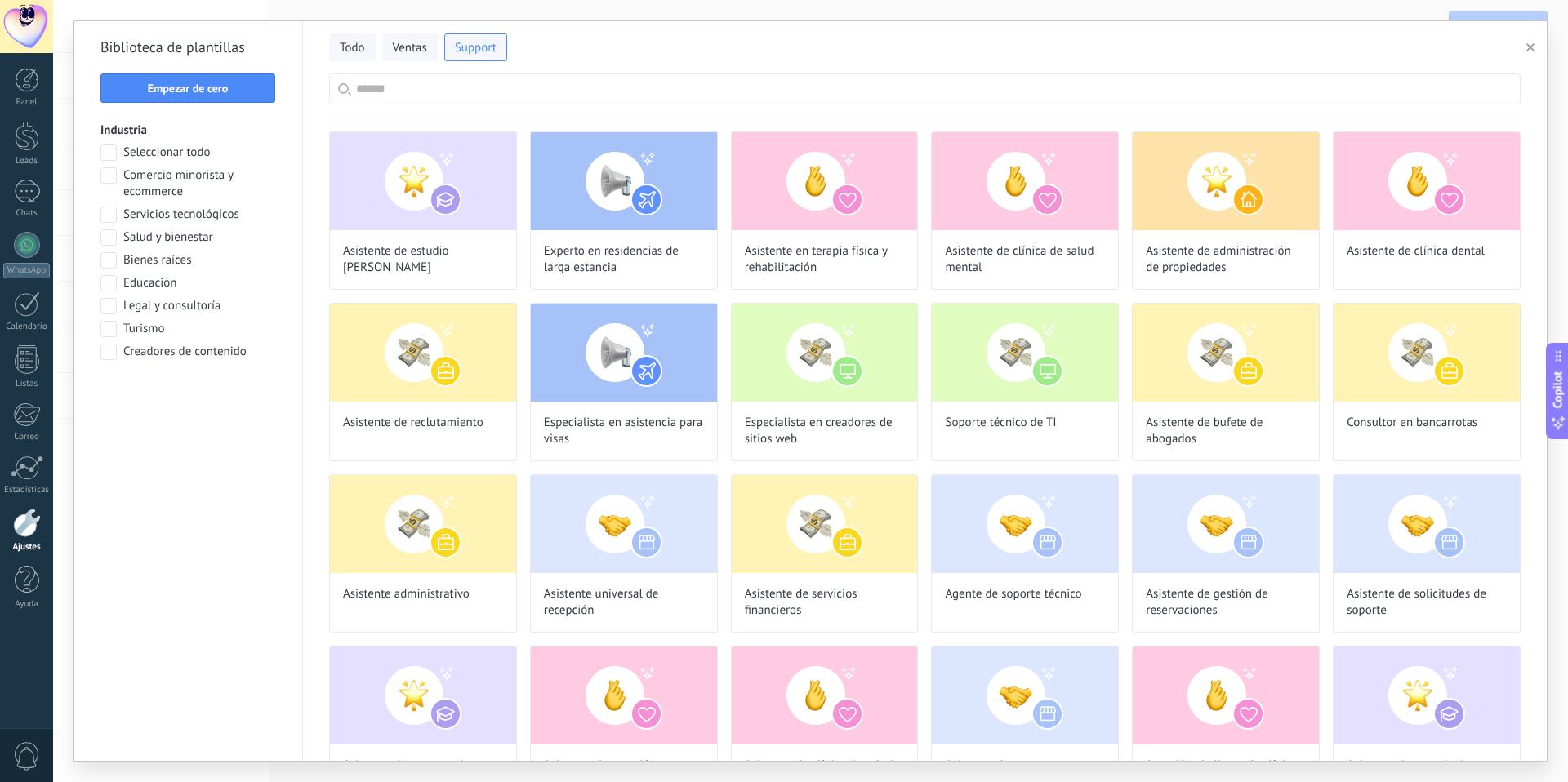
scroll to position [0, 0]
click at [358, 49] on span "Todo" at bounding box center [352, 48] width 25 height 16
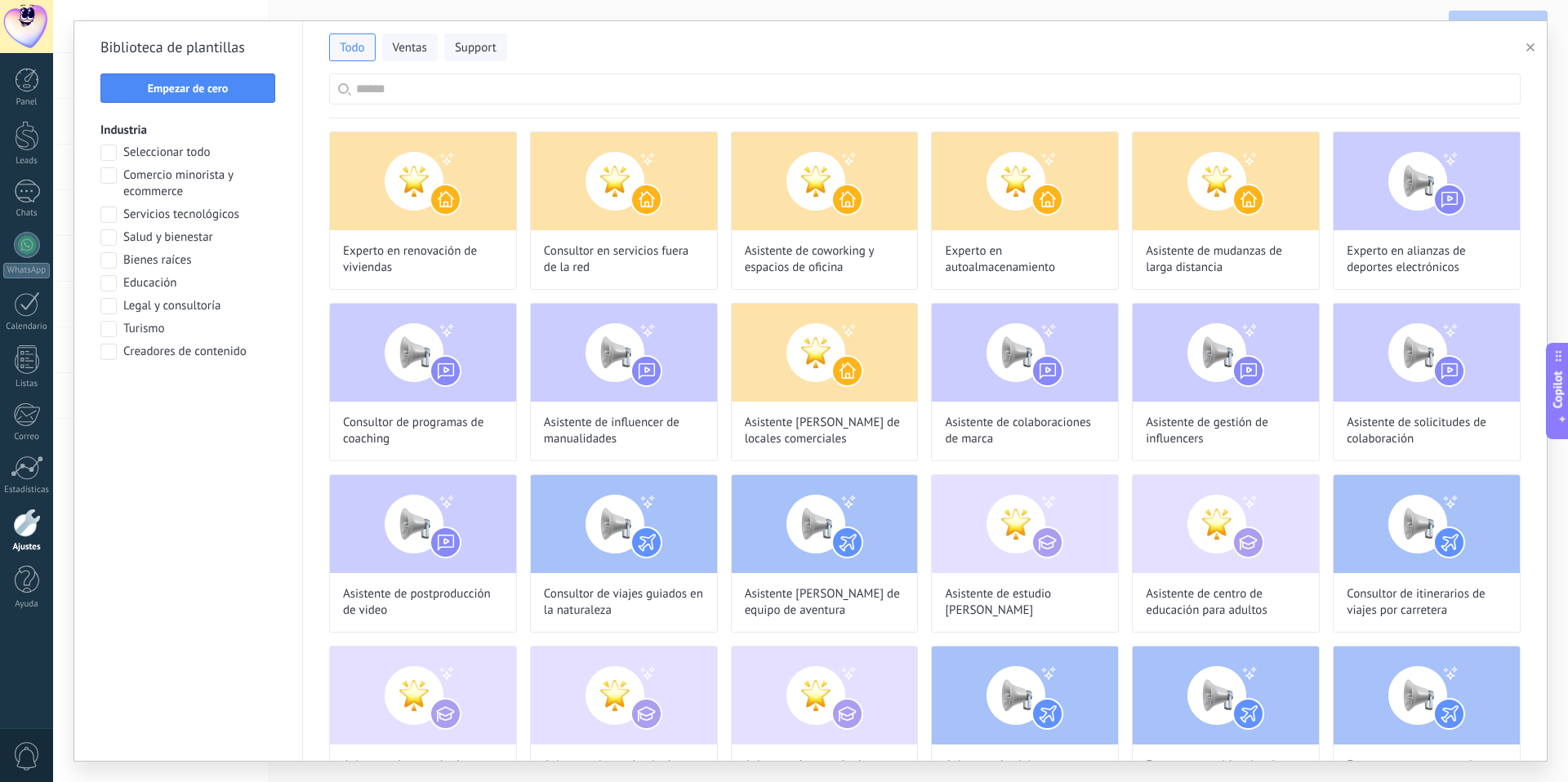
click at [406, 91] on input "text" at bounding box center [934, 89] width 1156 height 29
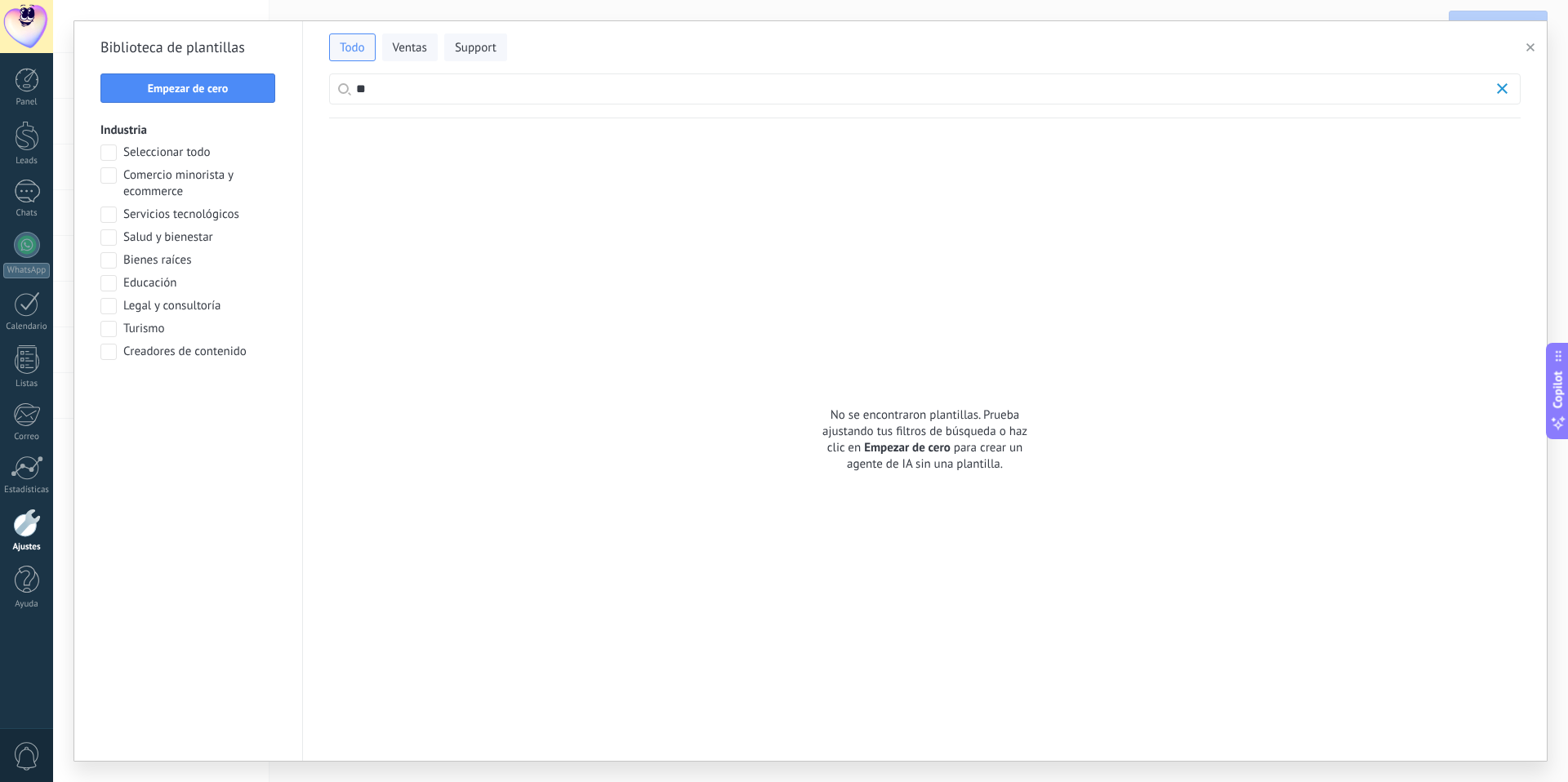
type input "*"
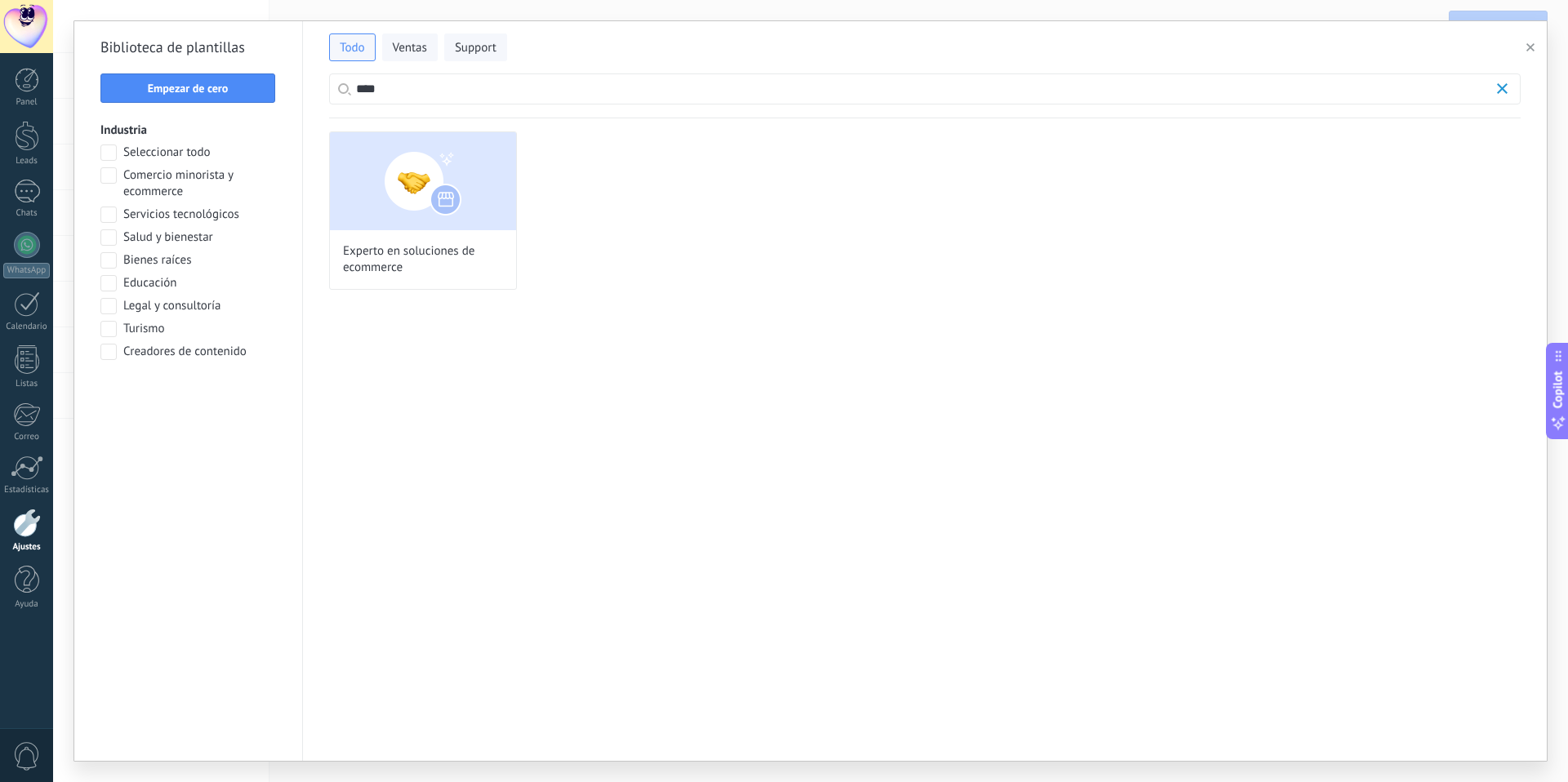
scroll to position [49, 0]
type input "****"
click at [381, 252] on span "Experto en soluciones de ecommerce" at bounding box center [423, 260] width 160 height 33
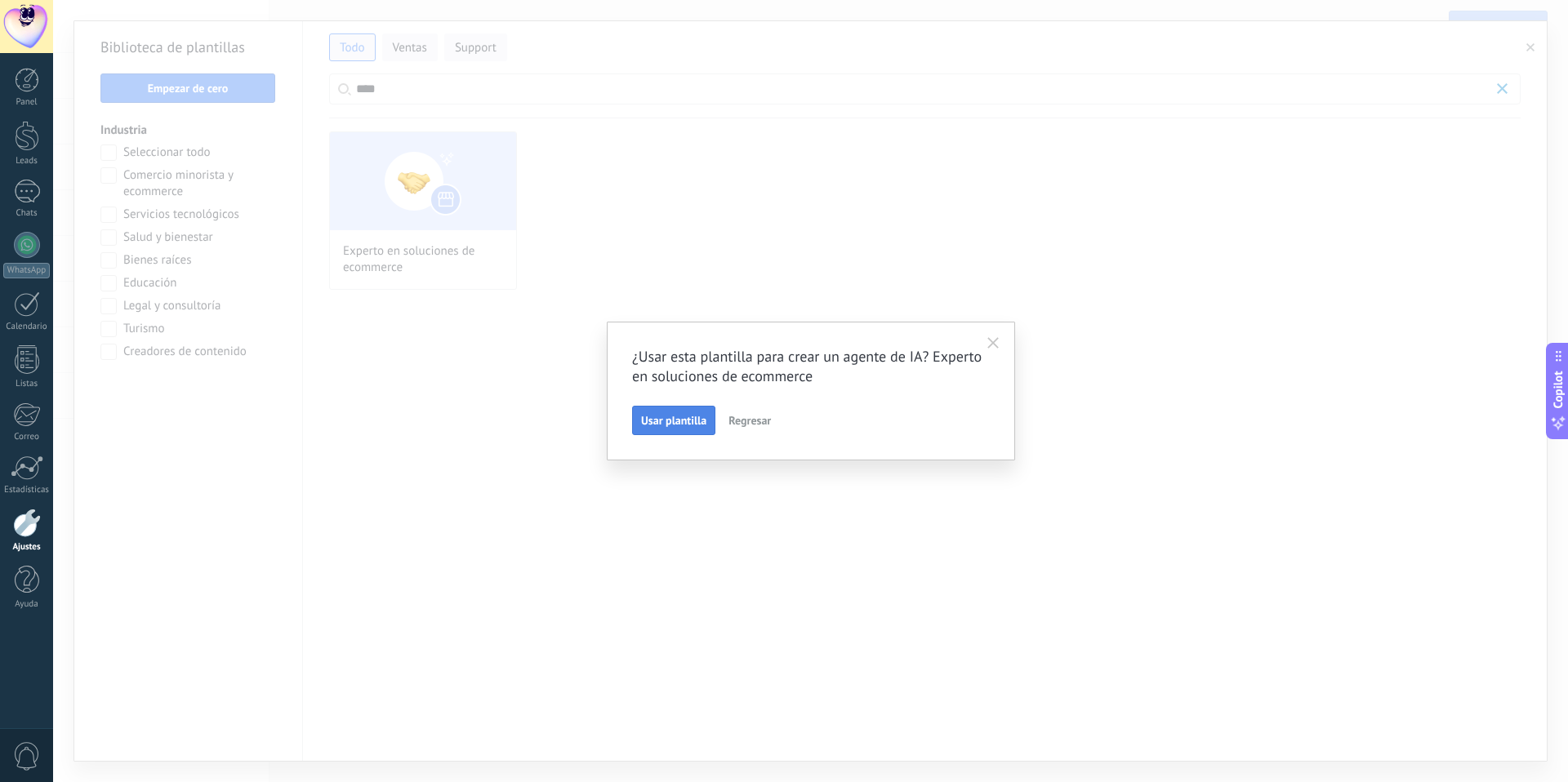
click at [679, 424] on span "Usar plantilla" at bounding box center [674, 421] width 65 height 11
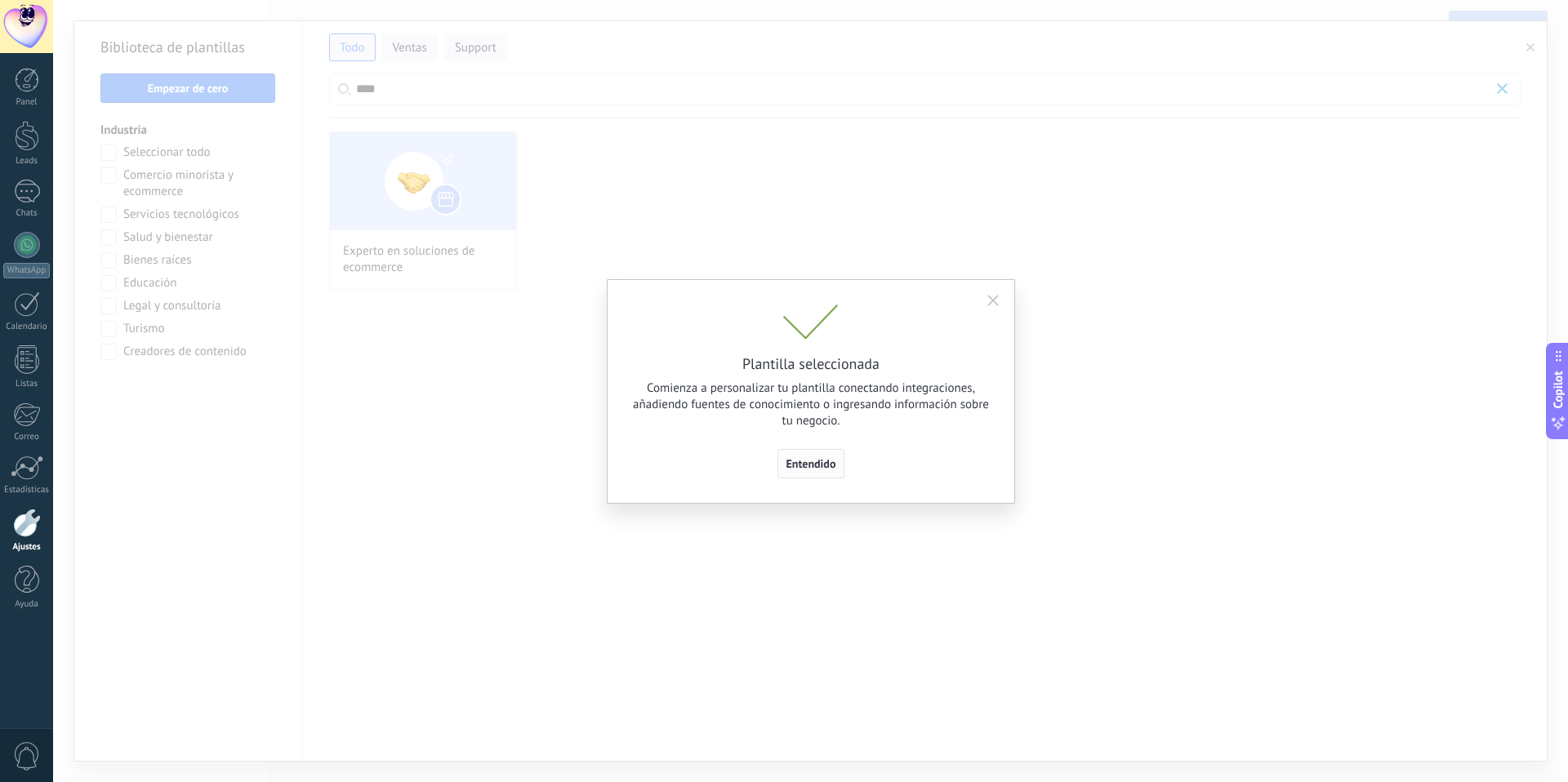
scroll to position [196, 0]
click at [819, 468] on span "Entendido" at bounding box center [811, 463] width 50 height 11
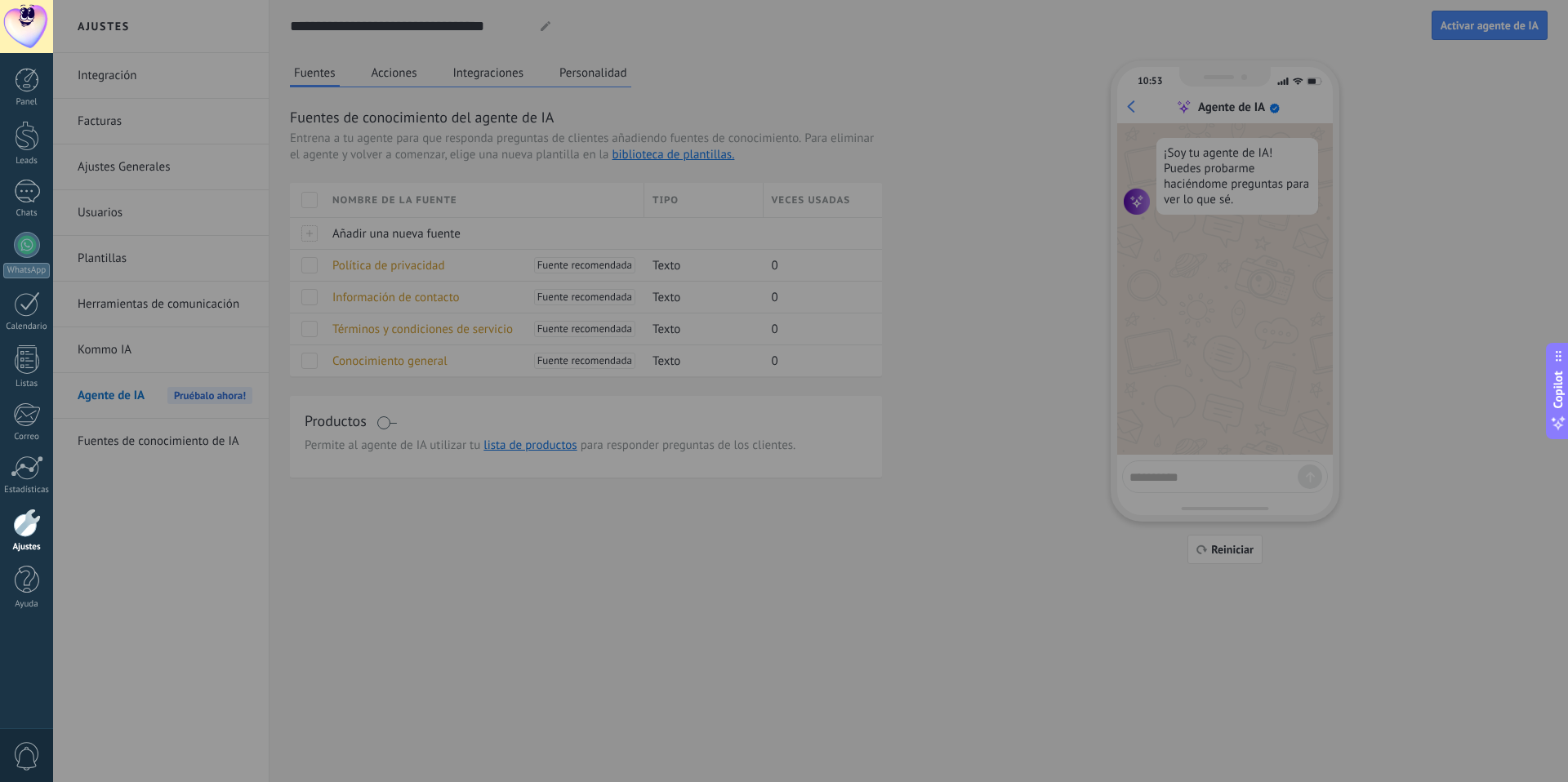
click at [43, 521] on link "Ajustes" at bounding box center [26, 530] width 53 height 44
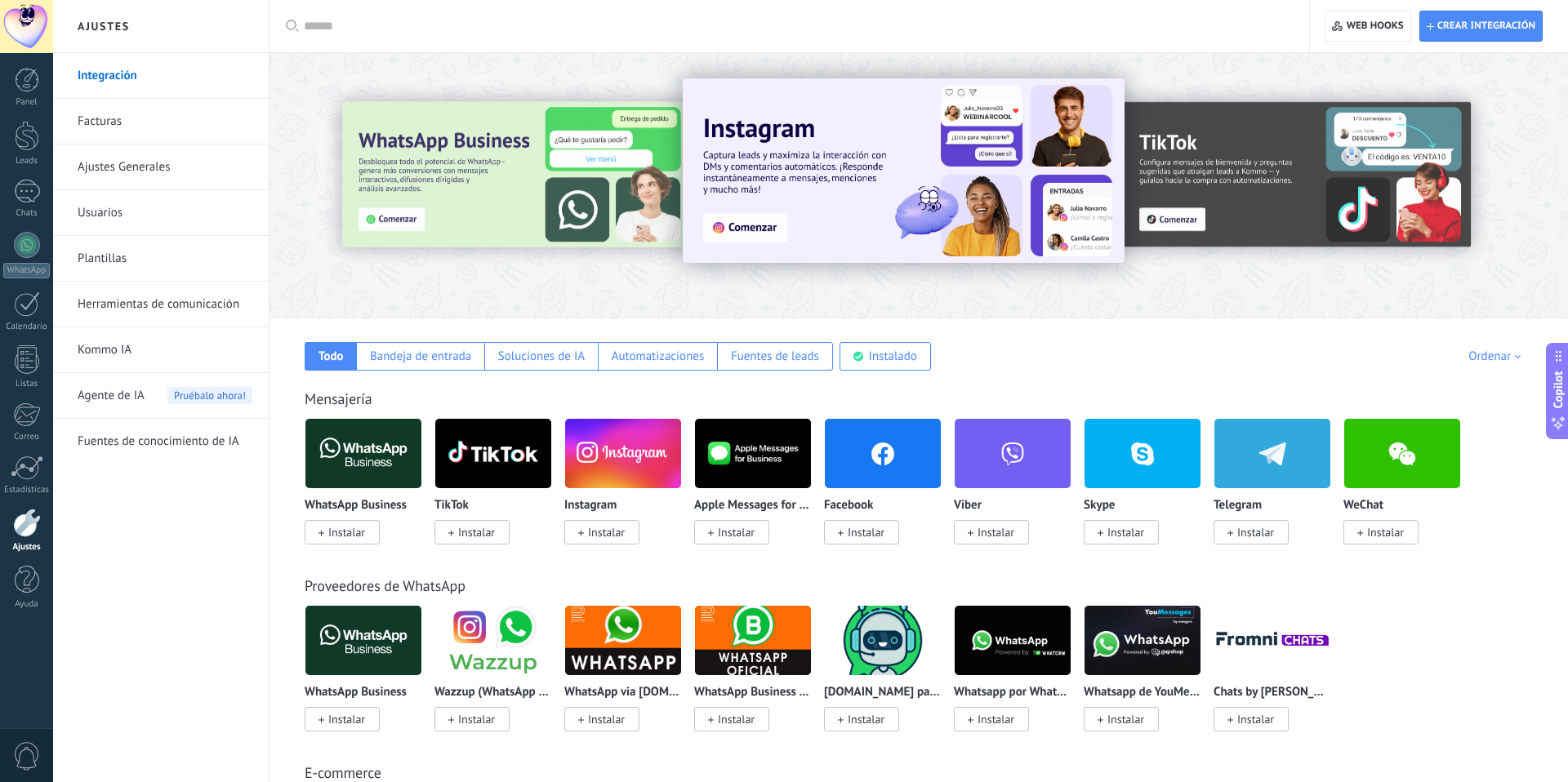
click at [117, 360] on link "Kommo IA" at bounding box center [165, 351] width 175 height 46
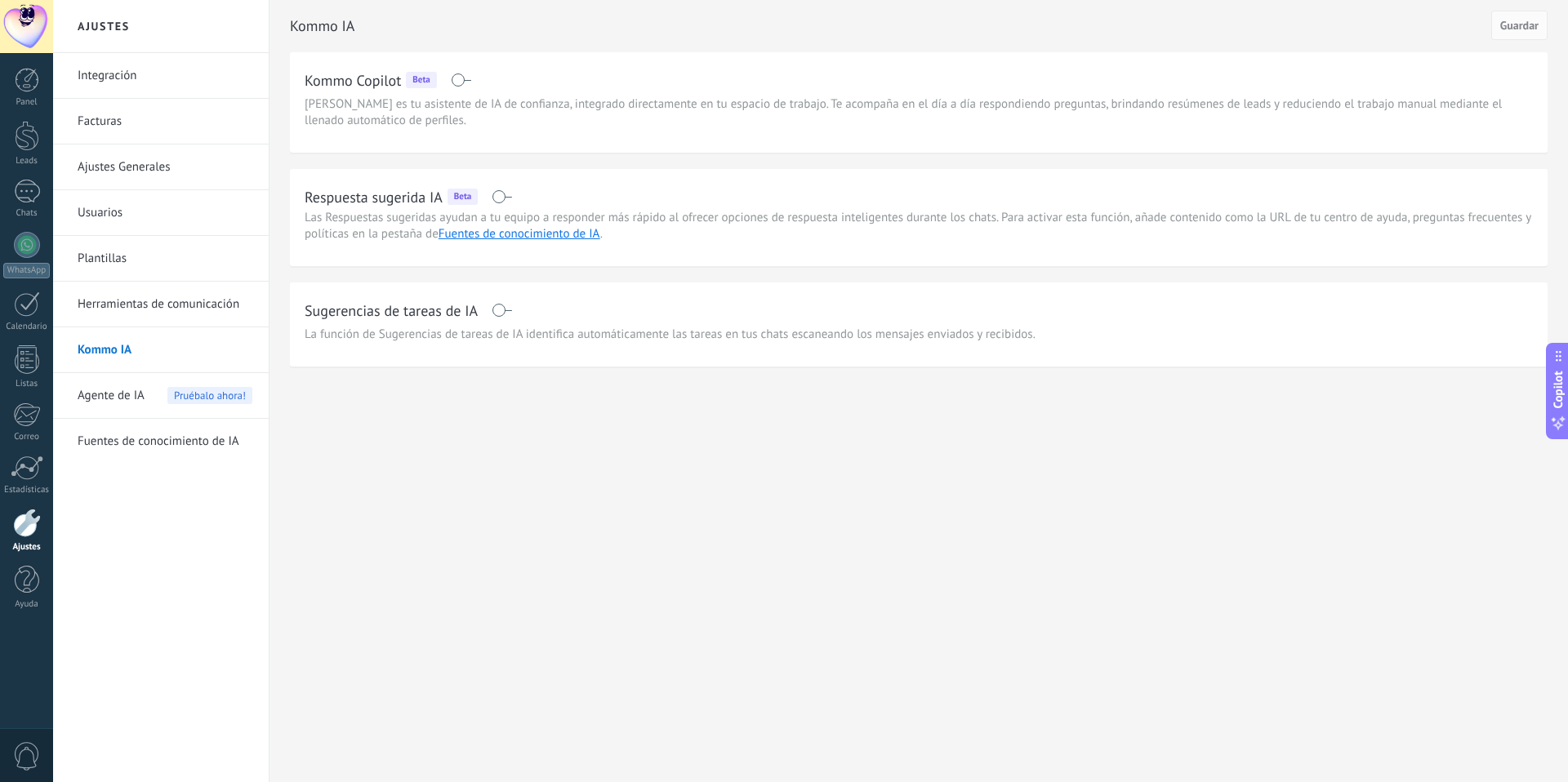
click at [506, 311] on span at bounding box center [501, 311] width 20 height 13
click at [500, 194] on span at bounding box center [501, 197] width 20 height 13
click at [186, 445] on link "Fuentes de conocimiento de IA" at bounding box center [165, 442] width 175 height 46
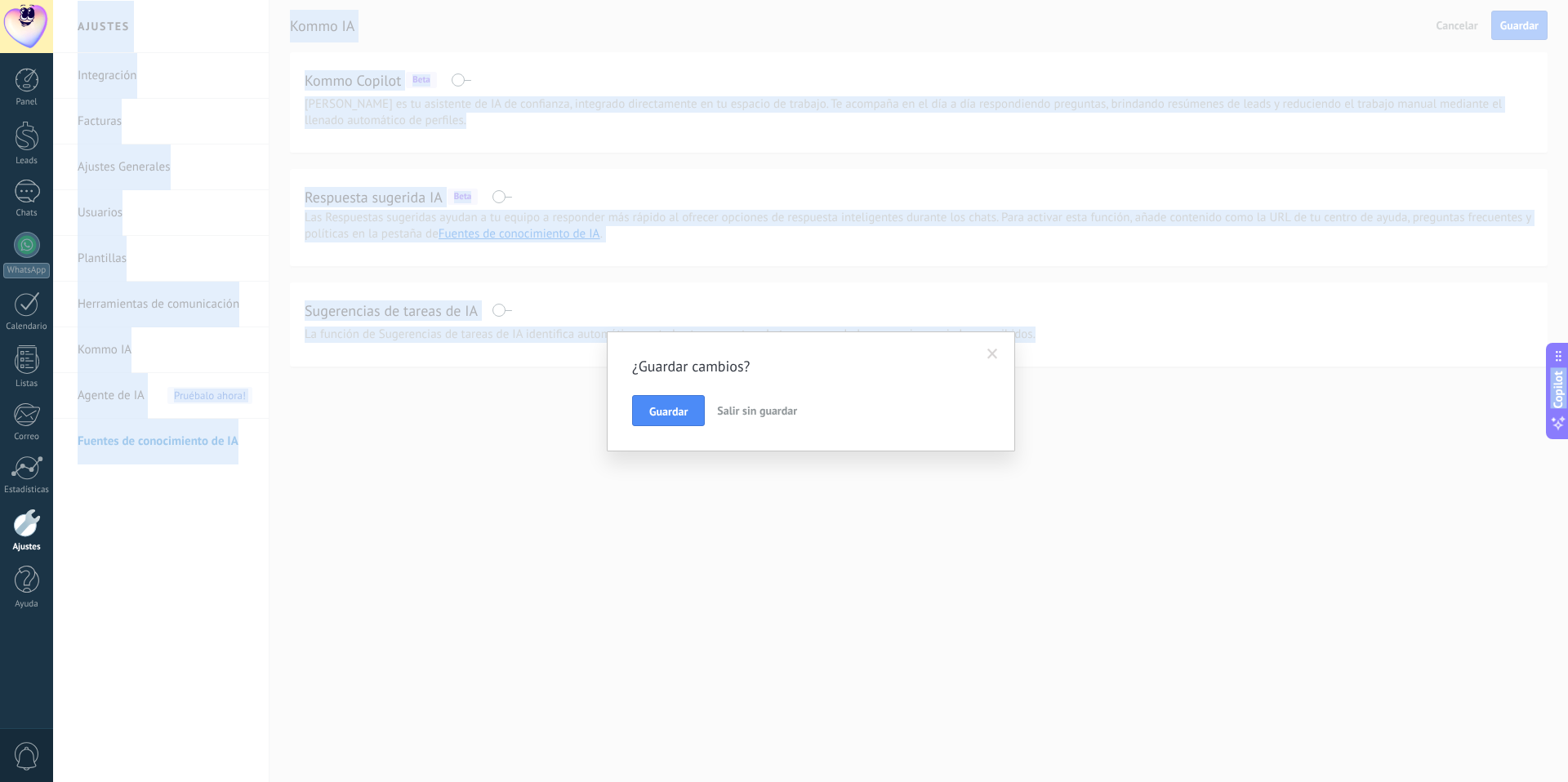
click at [186, 445] on div "¿Guardar cambios? Guardar Salir sin guardar" at bounding box center [810, 391] width 1515 height 782
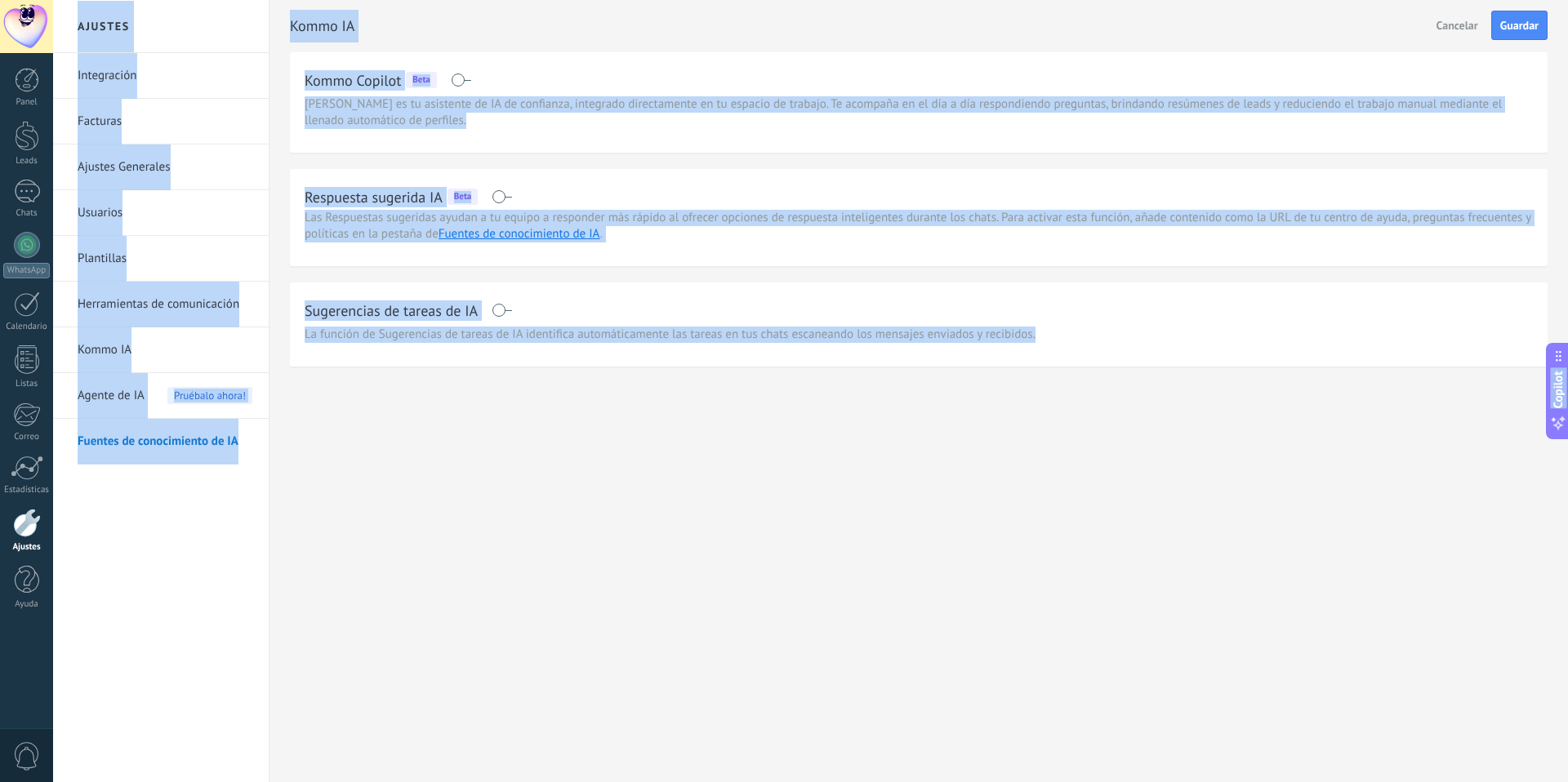
click at [133, 397] on span "Agente de IA" at bounding box center [111, 396] width 67 height 46
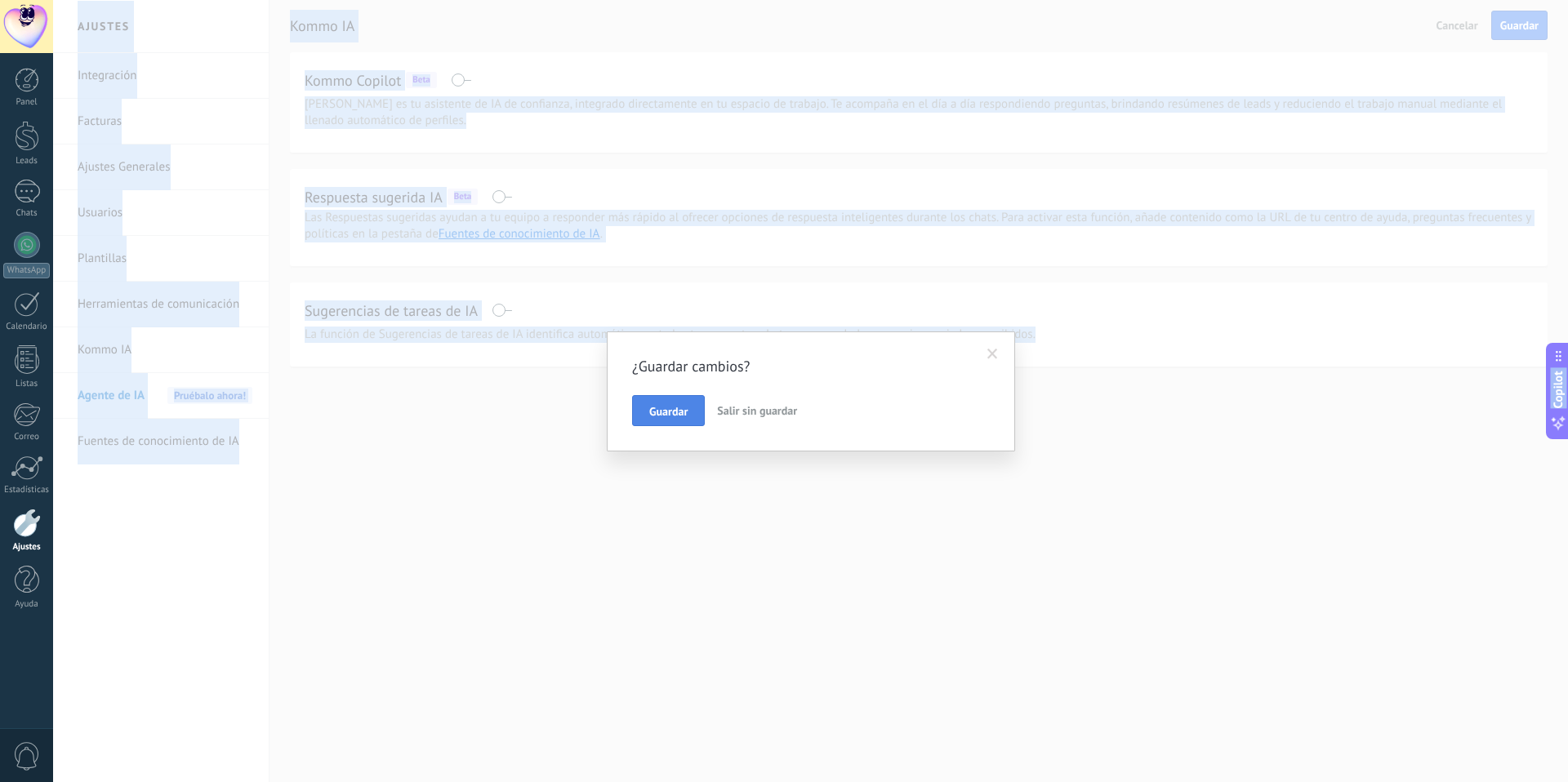
click at [656, 413] on span "Guardar" at bounding box center [668, 412] width 38 height 11
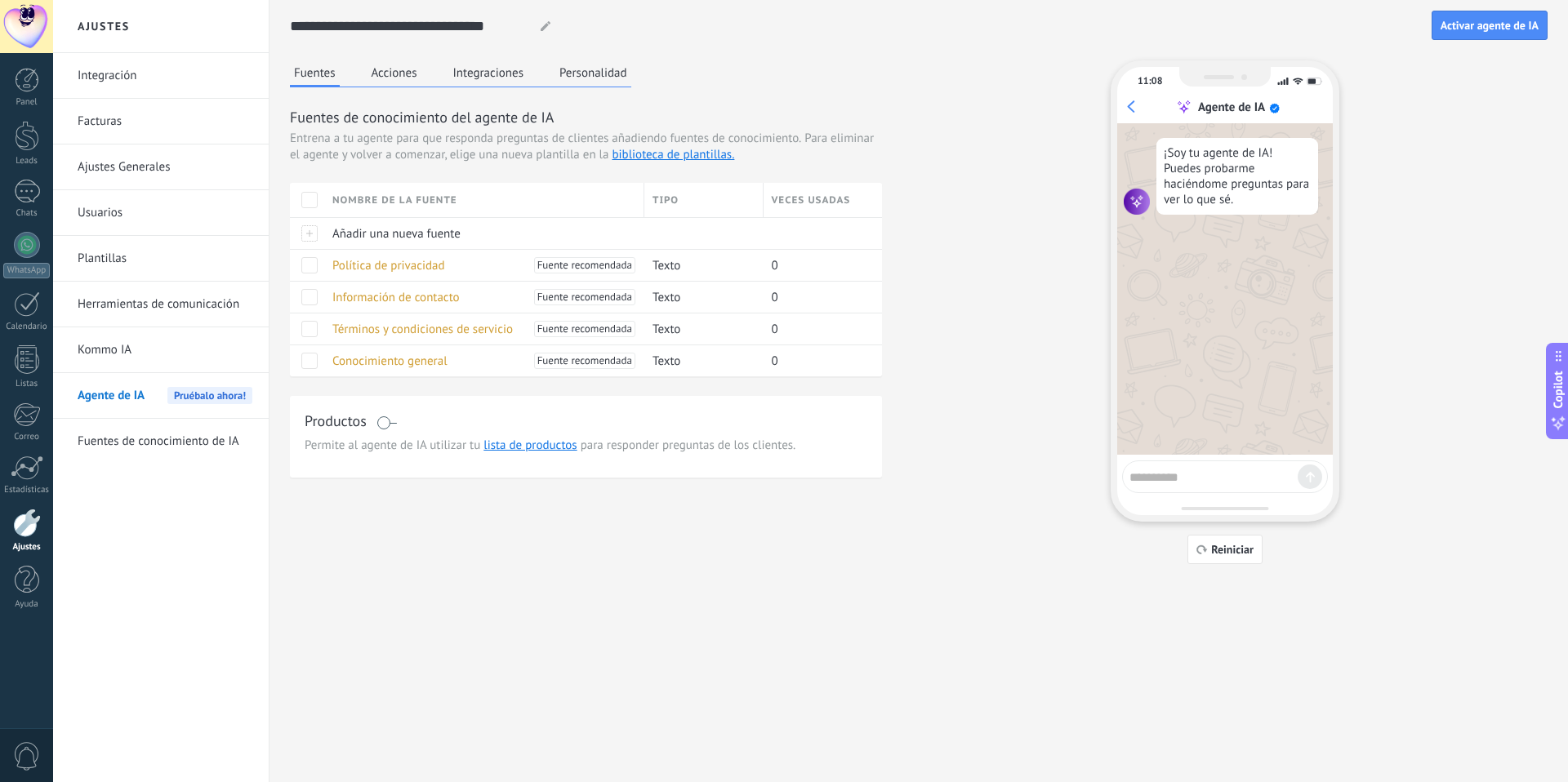
click at [116, 345] on link "Kommo IA" at bounding box center [165, 351] width 175 height 46
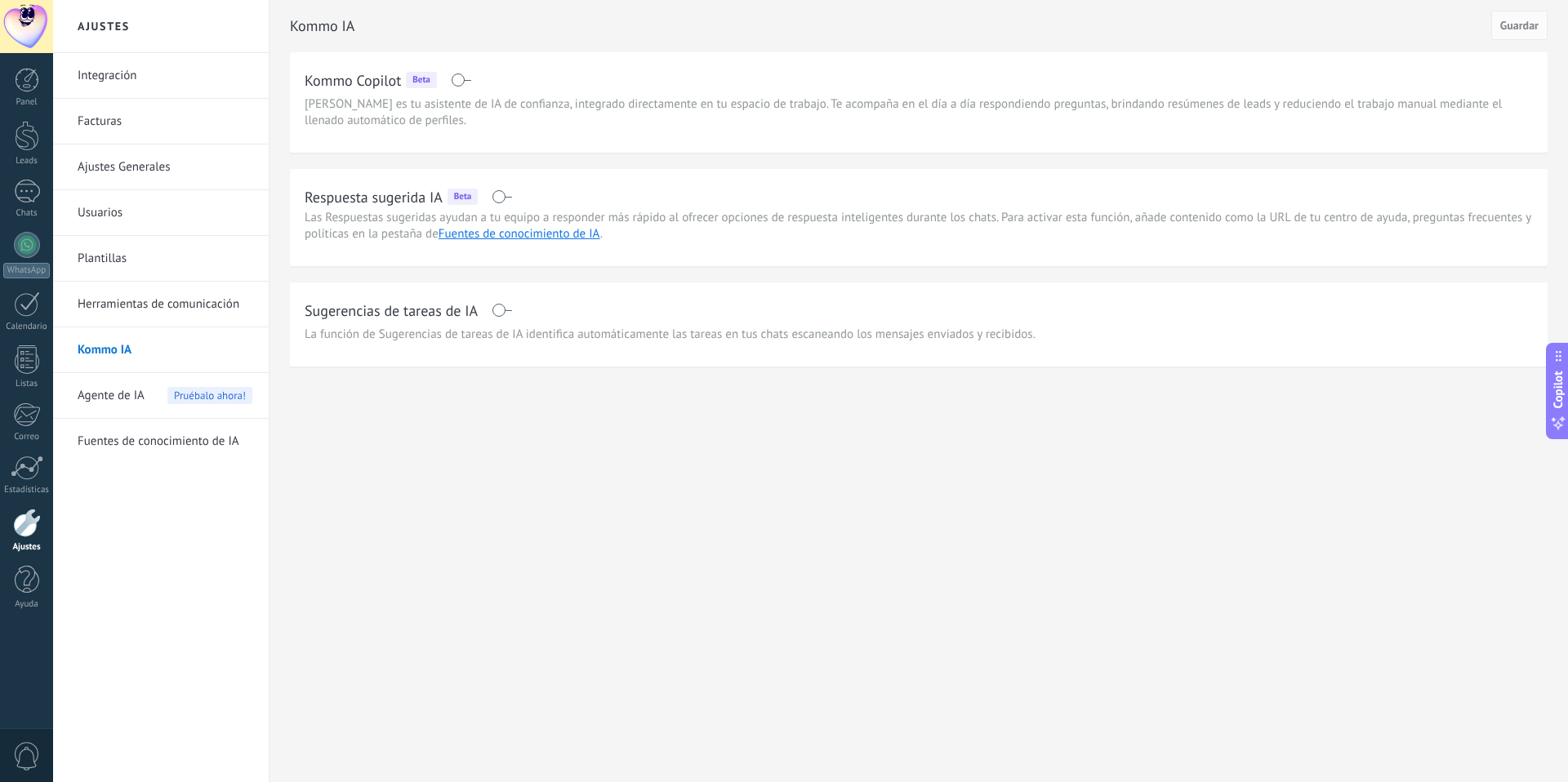
click at [231, 401] on span "Pruébalo ahora!" at bounding box center [210, 395] width 85 height 17
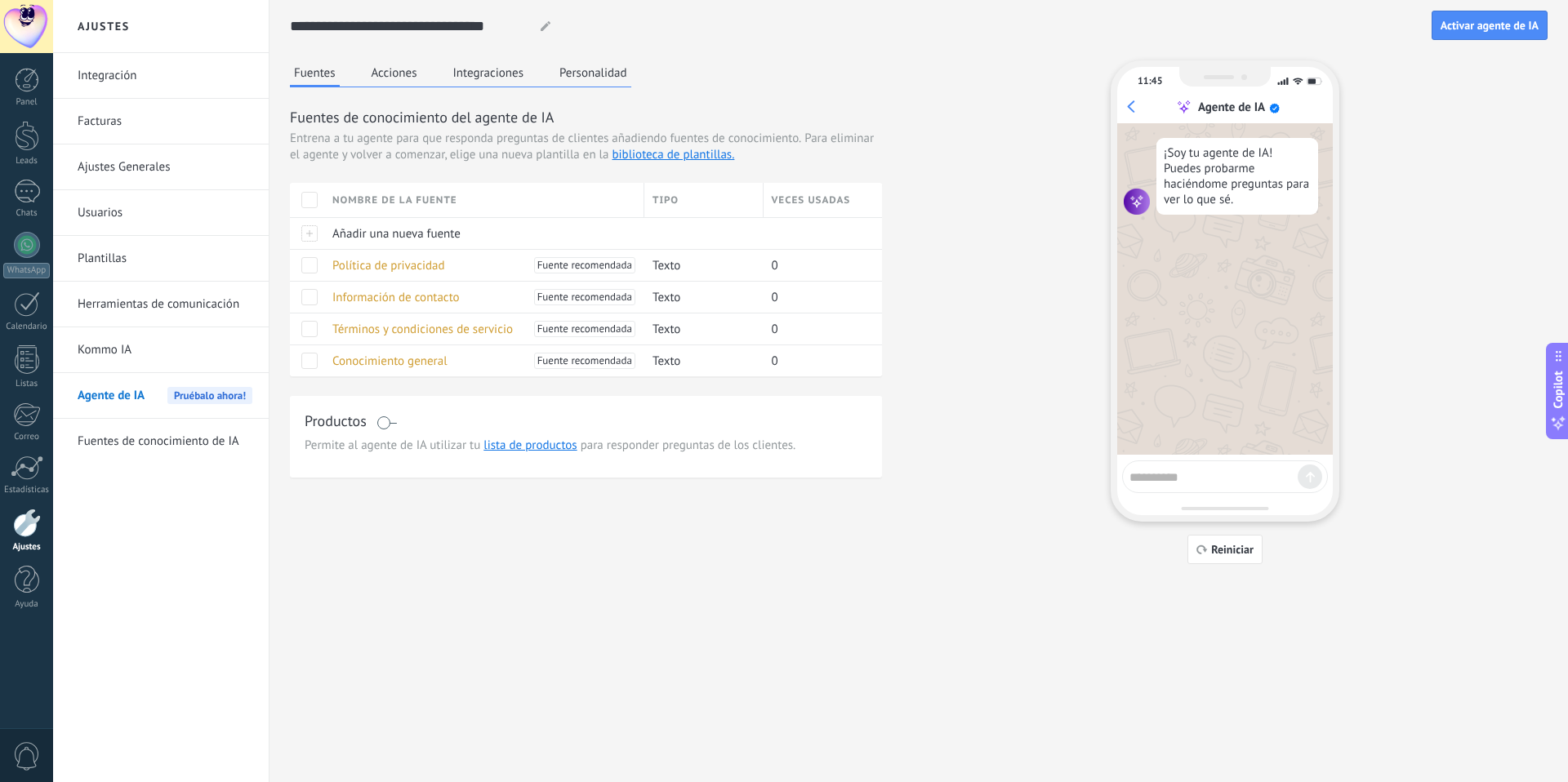
click at [403, 70] on button "Acciones" at bounding box center [395, 73] width 54 height 25
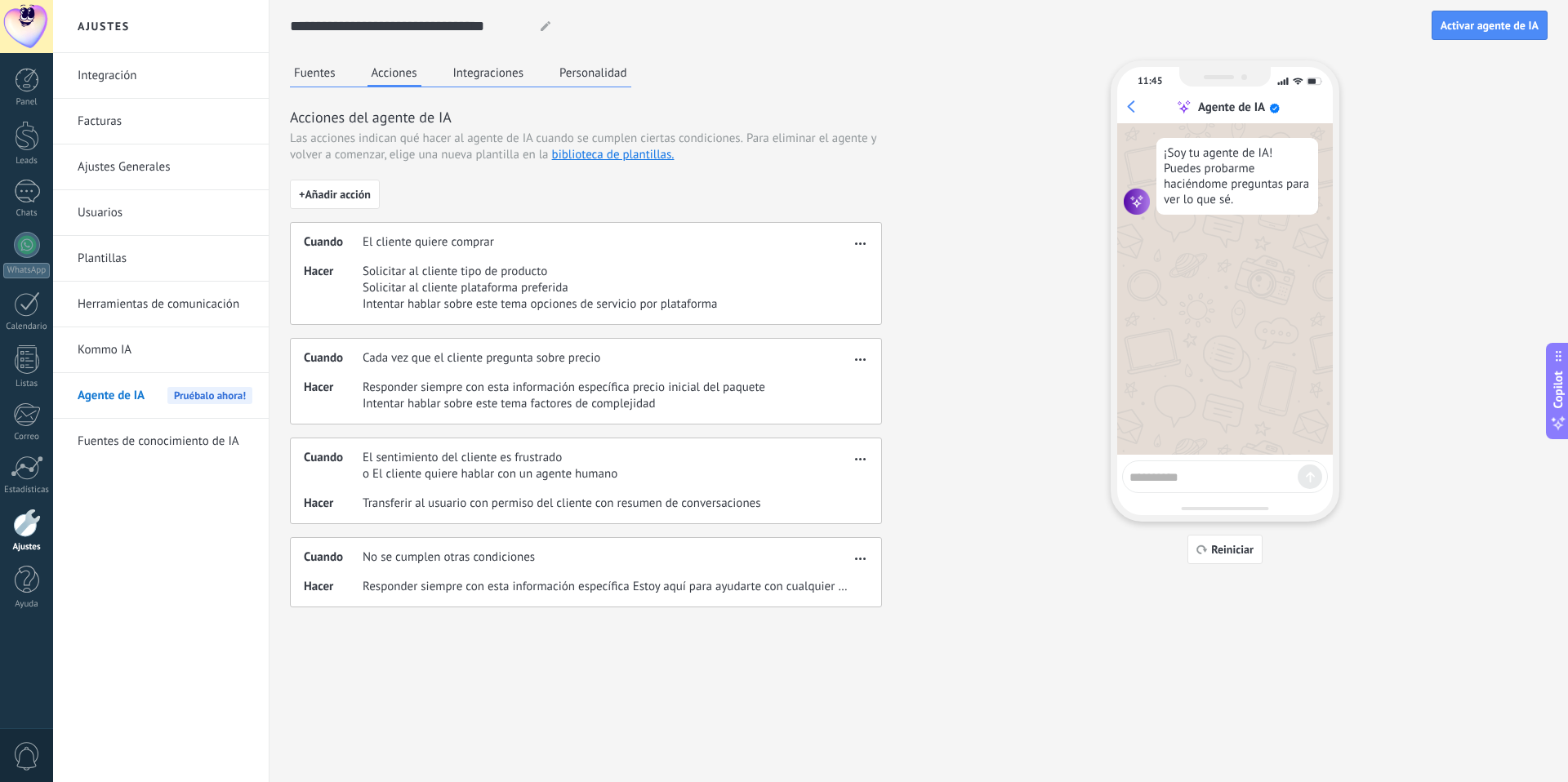
click at [495, 71] on button "Integraciones" at bounding box center [489, 73] width 79 height 25
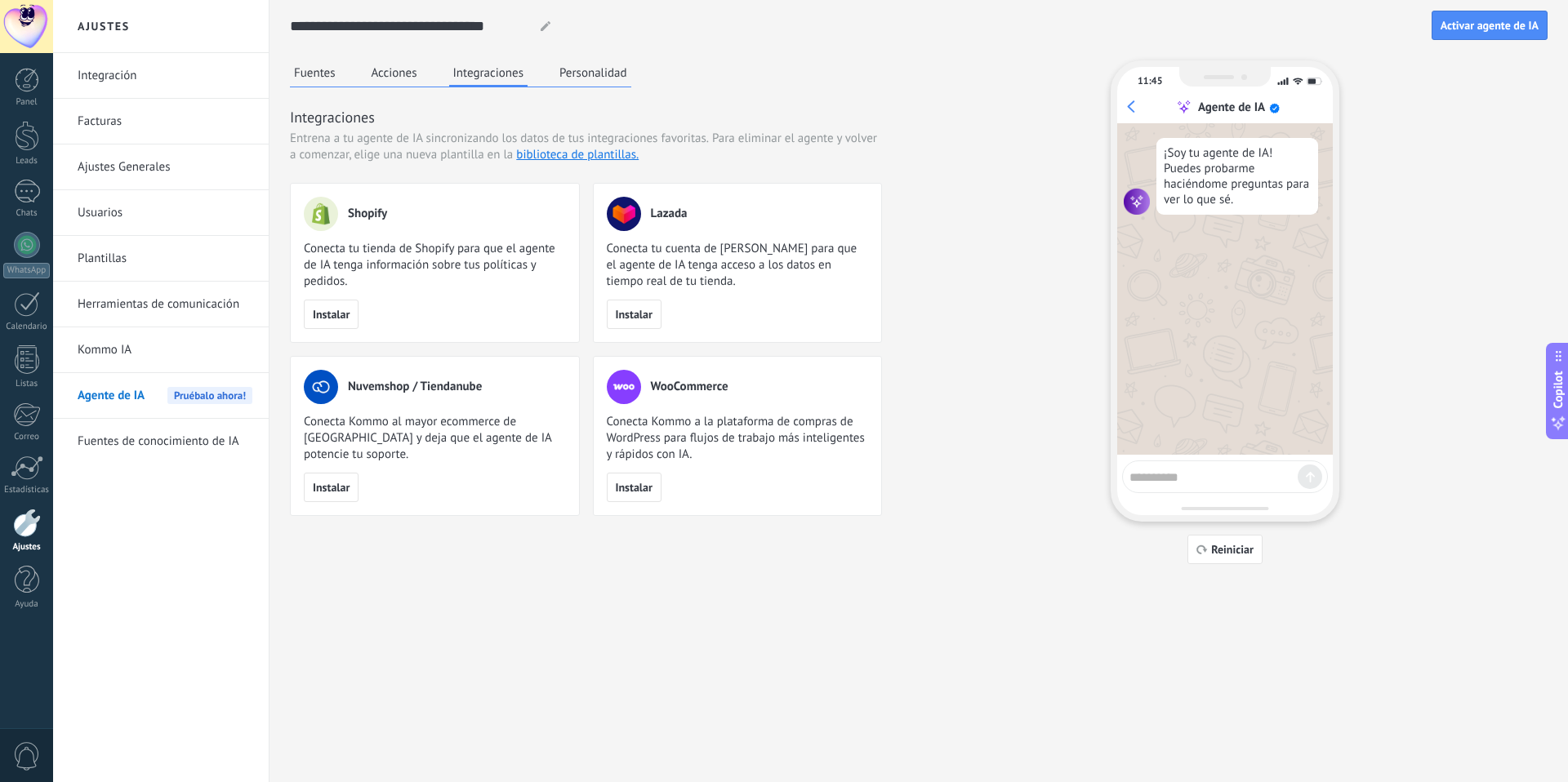
click at [303, 69] on button "Fuentes" at bounding box center [315, 73] width 50 height 25
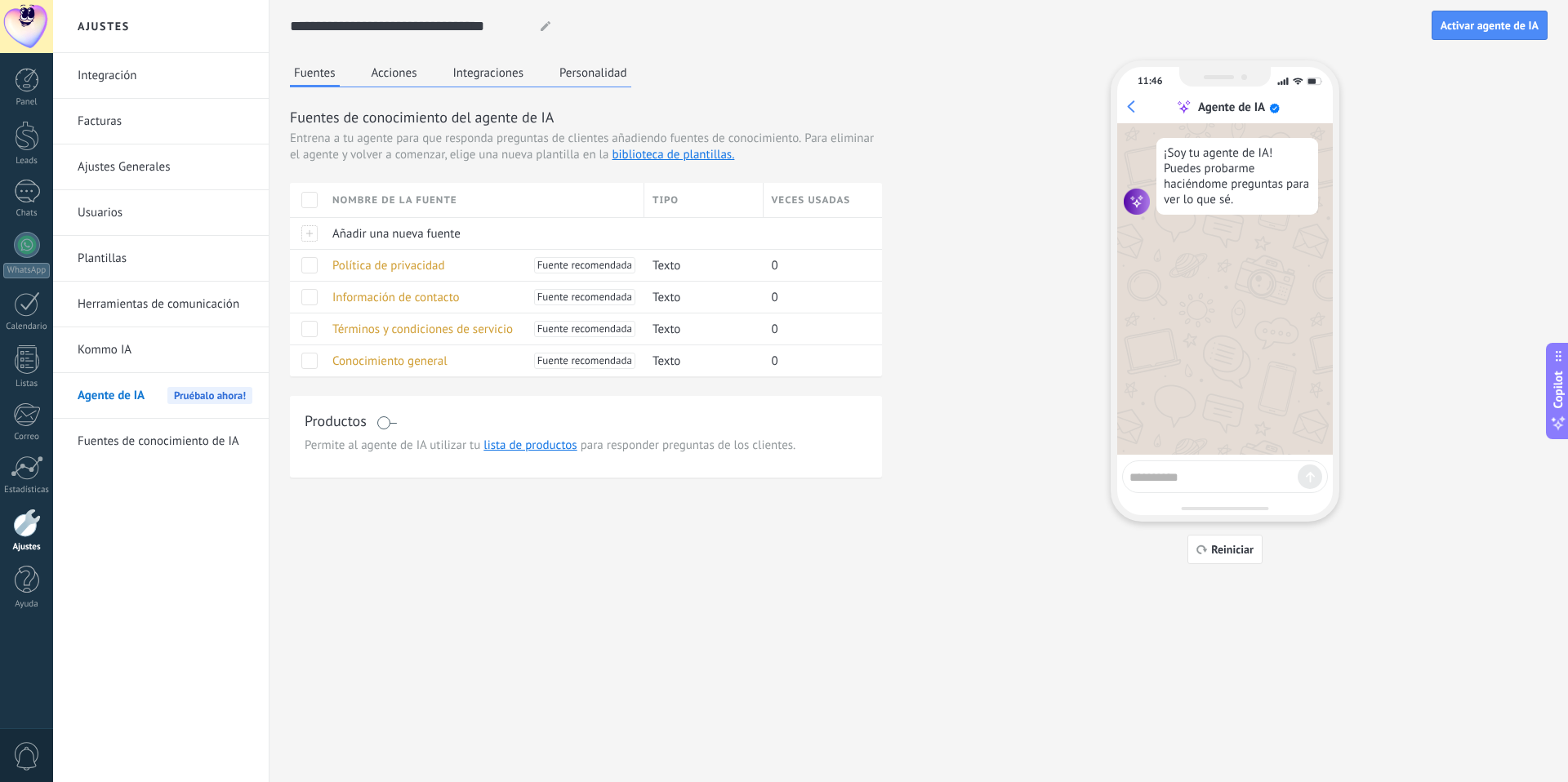
click at [388, 74] on button "Acciones" at bounding box center [395, 73] width 54 height 25
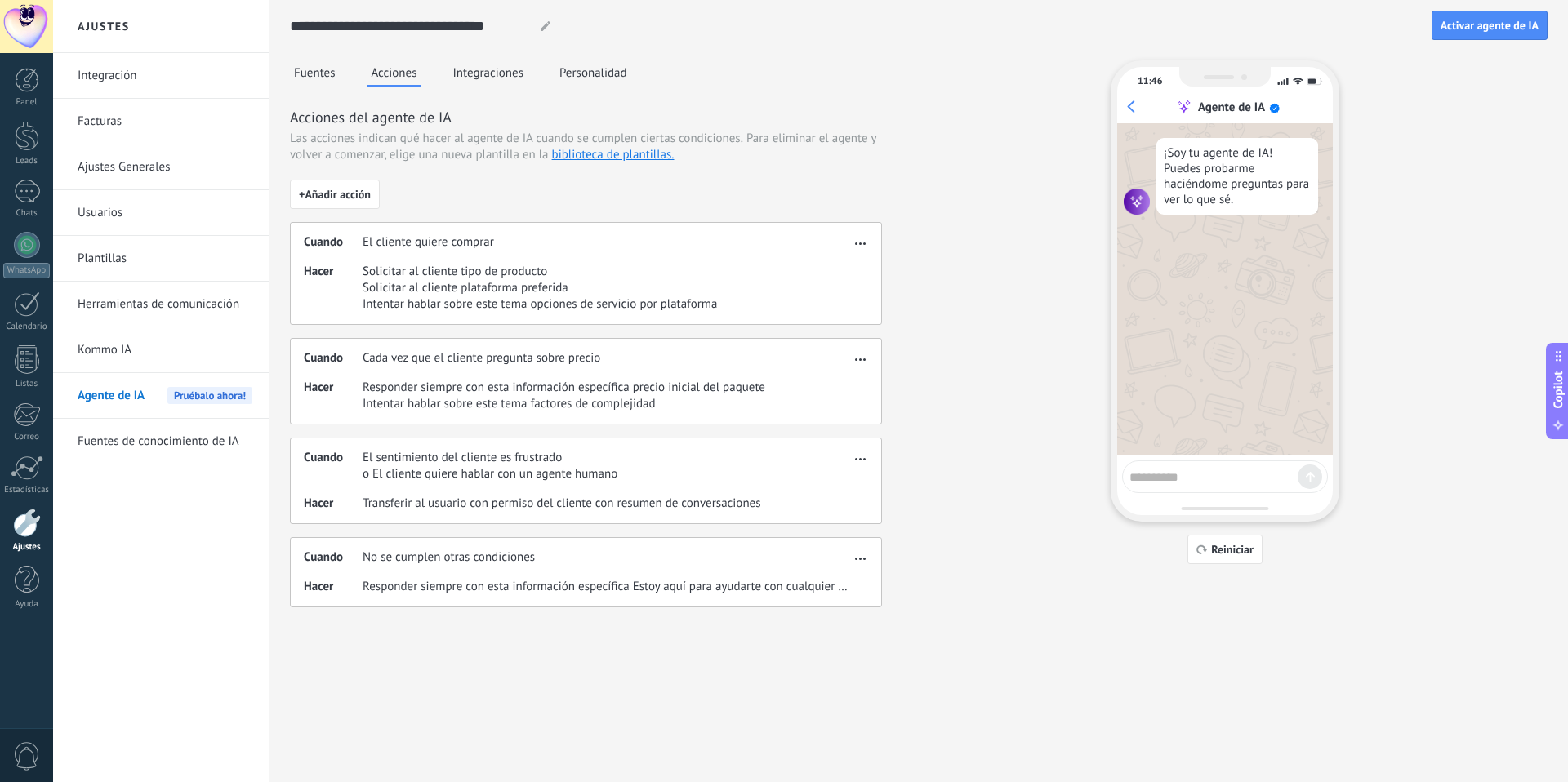
click at [502, 74] on button "Integraciones" at bounding box center [489, 73] width 79 height 25
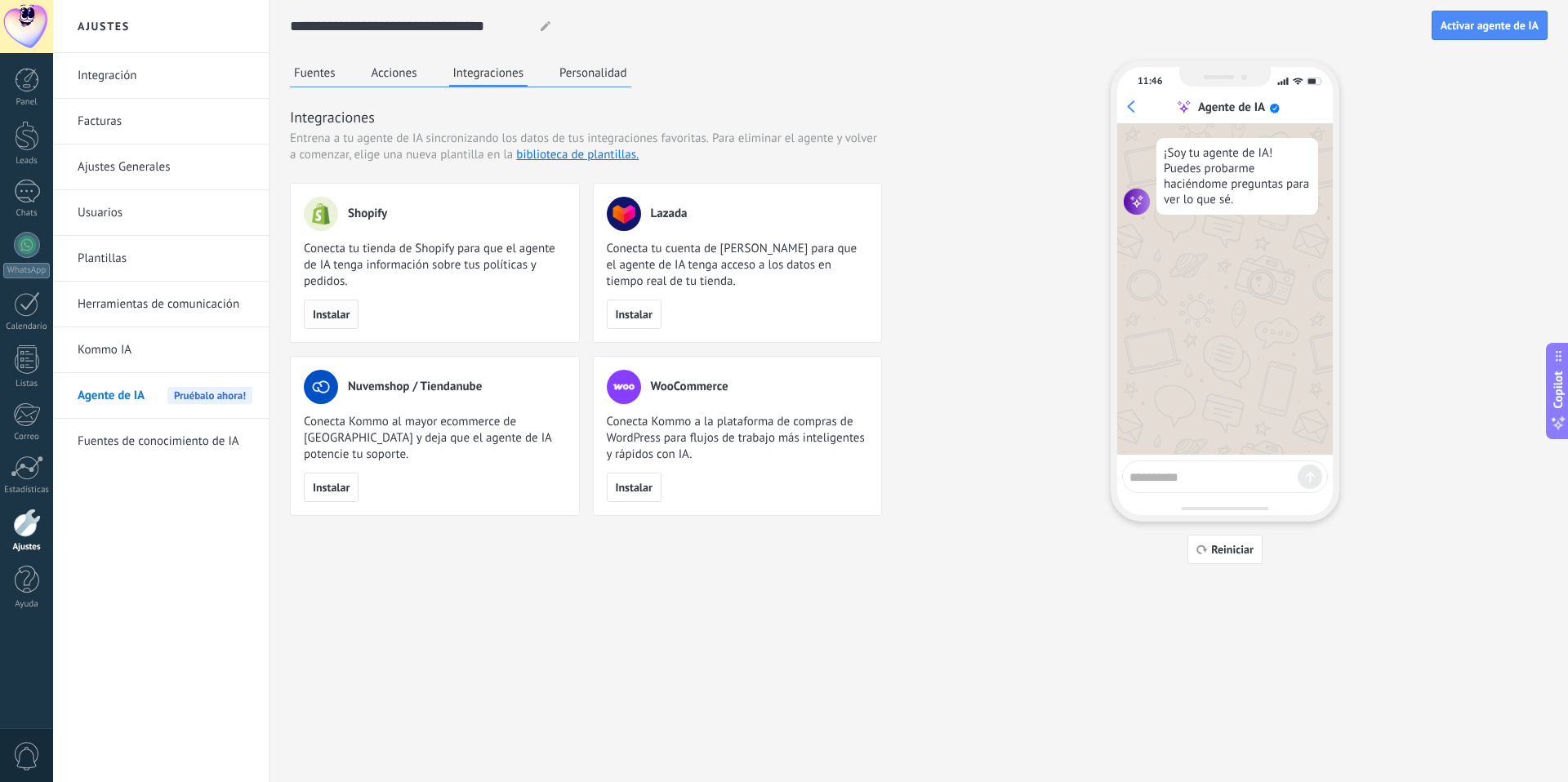
click at [338, 315] on span "Instalar" at bounding box center [331, 315] width 37 height 11
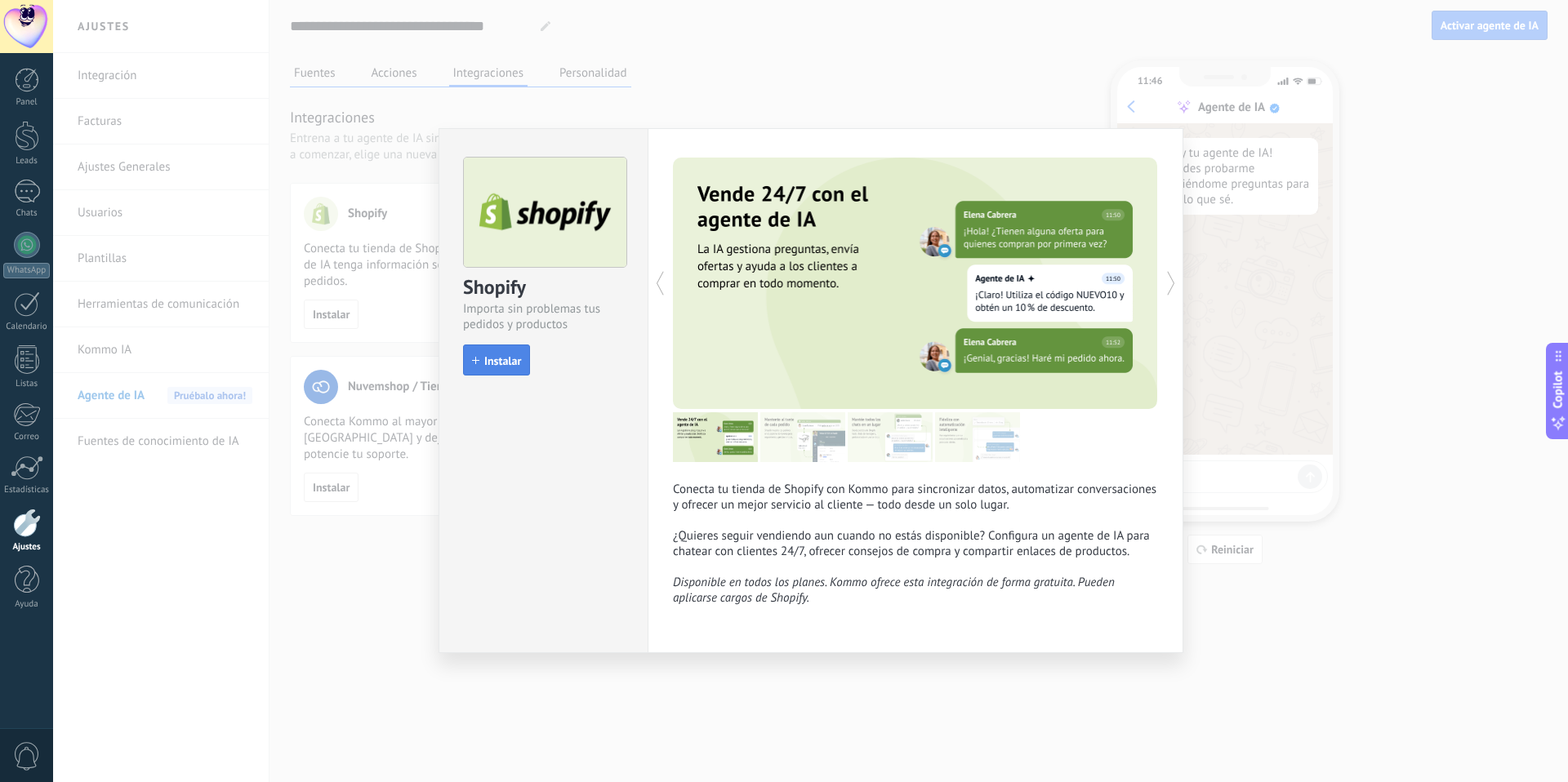
click at [506, 355] on span "Instalar" at bounding box center [502, 361] width 37 height 11
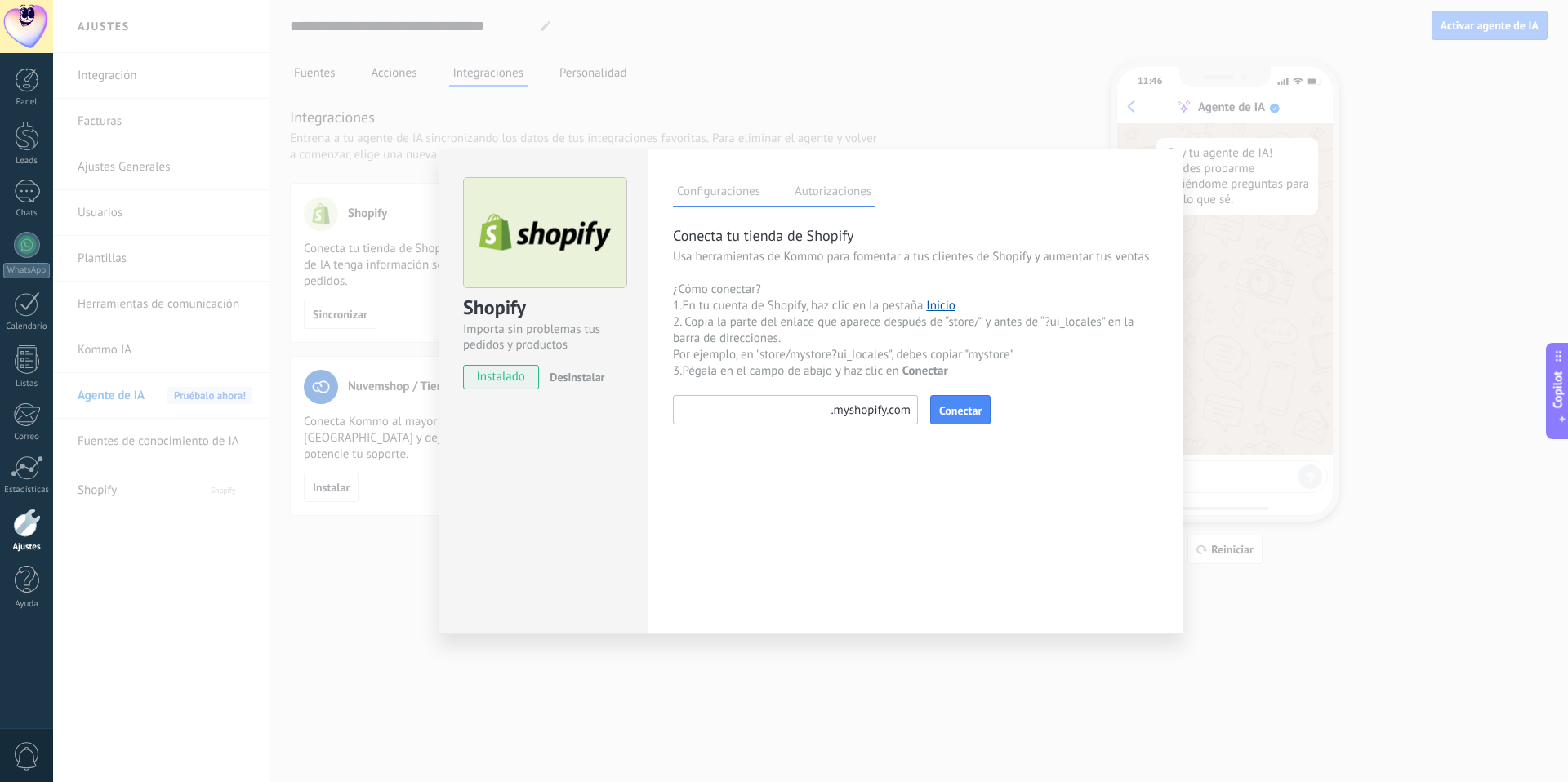
click at [573, 379] on span "Desinstalar" at bounding box center [576, 378] width 55 height 15
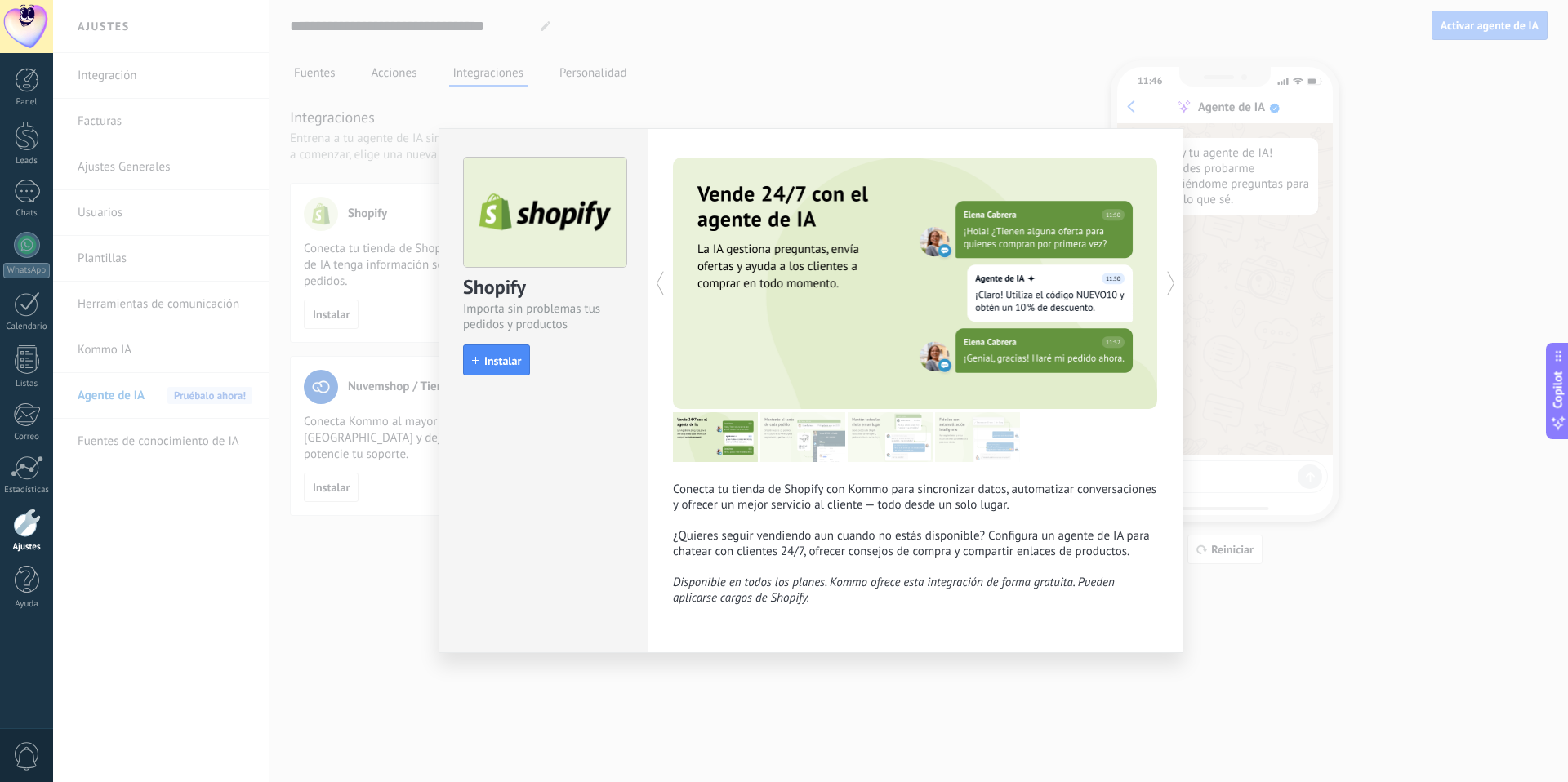
click at [882, 104] on div "Shopify Importa sin problemas tus pedidos y productos install Instalar Conecta …" at bounding box center [810, 391] width 1515 height 782
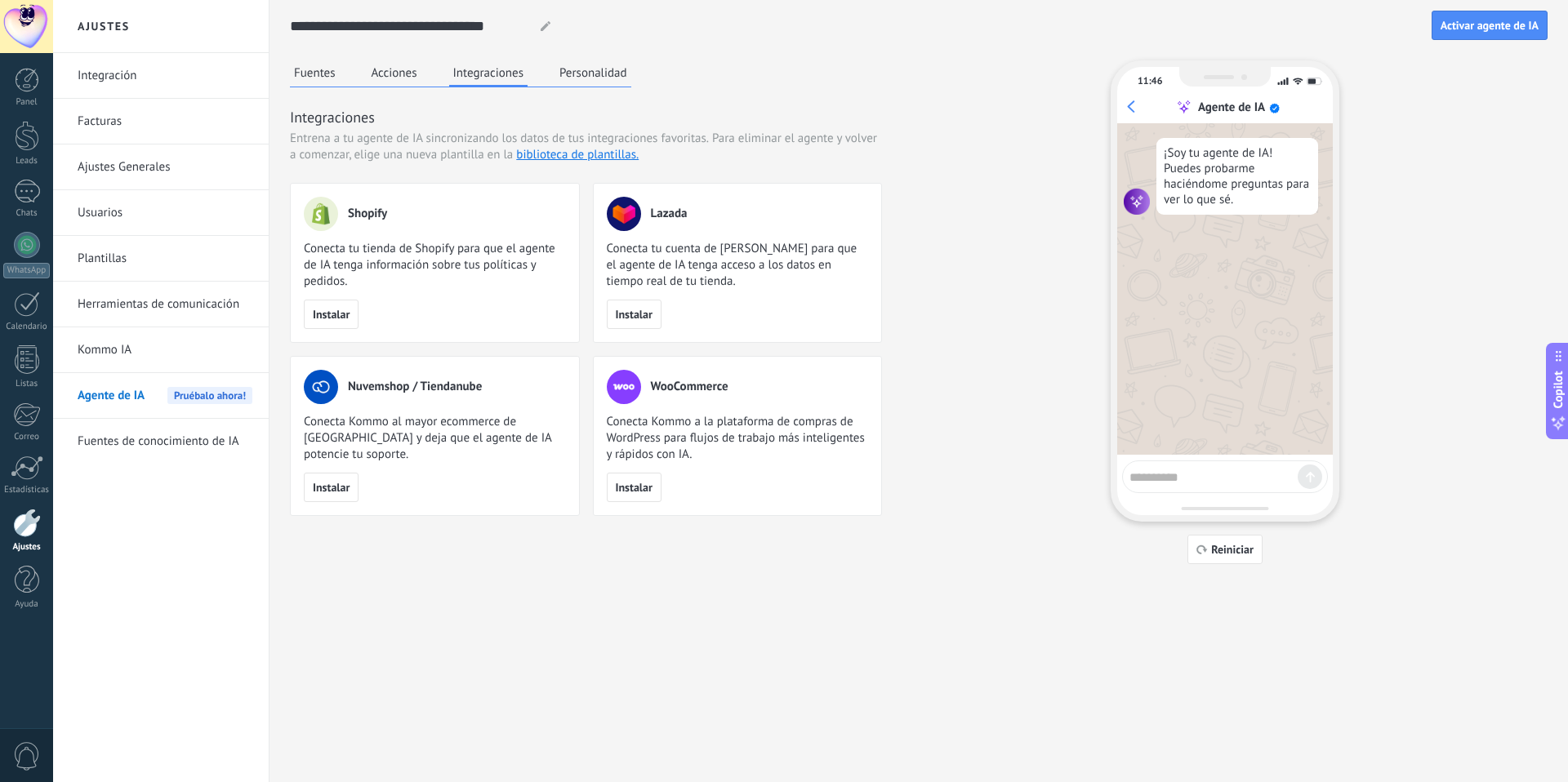
click at [325, 77] on button "Fuentes" at bounding box center [315, 73] width 50 height 25
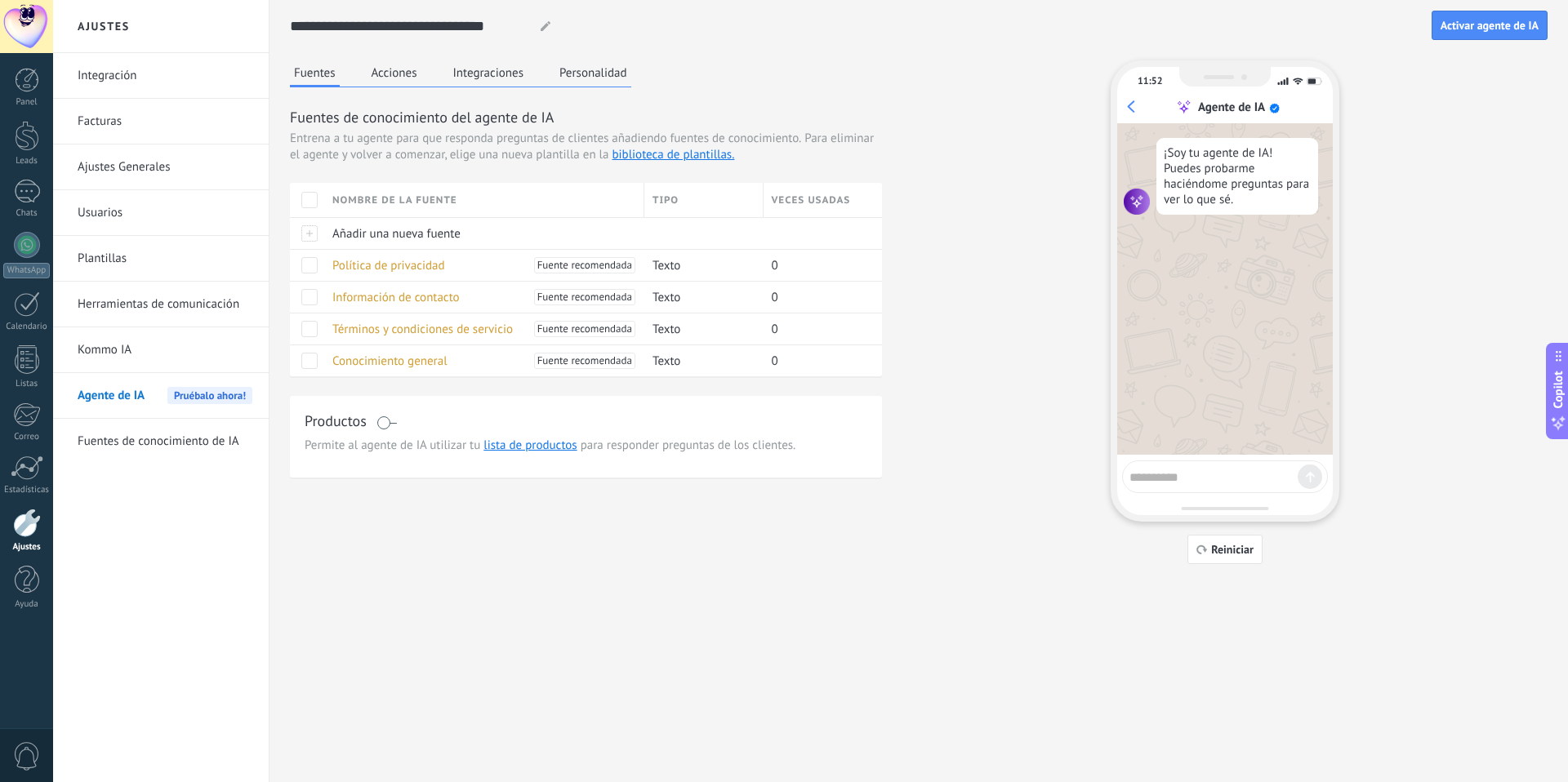
click at [384, 74] on button "Acciones" at bounding box center [395, 73] width 54 height 25
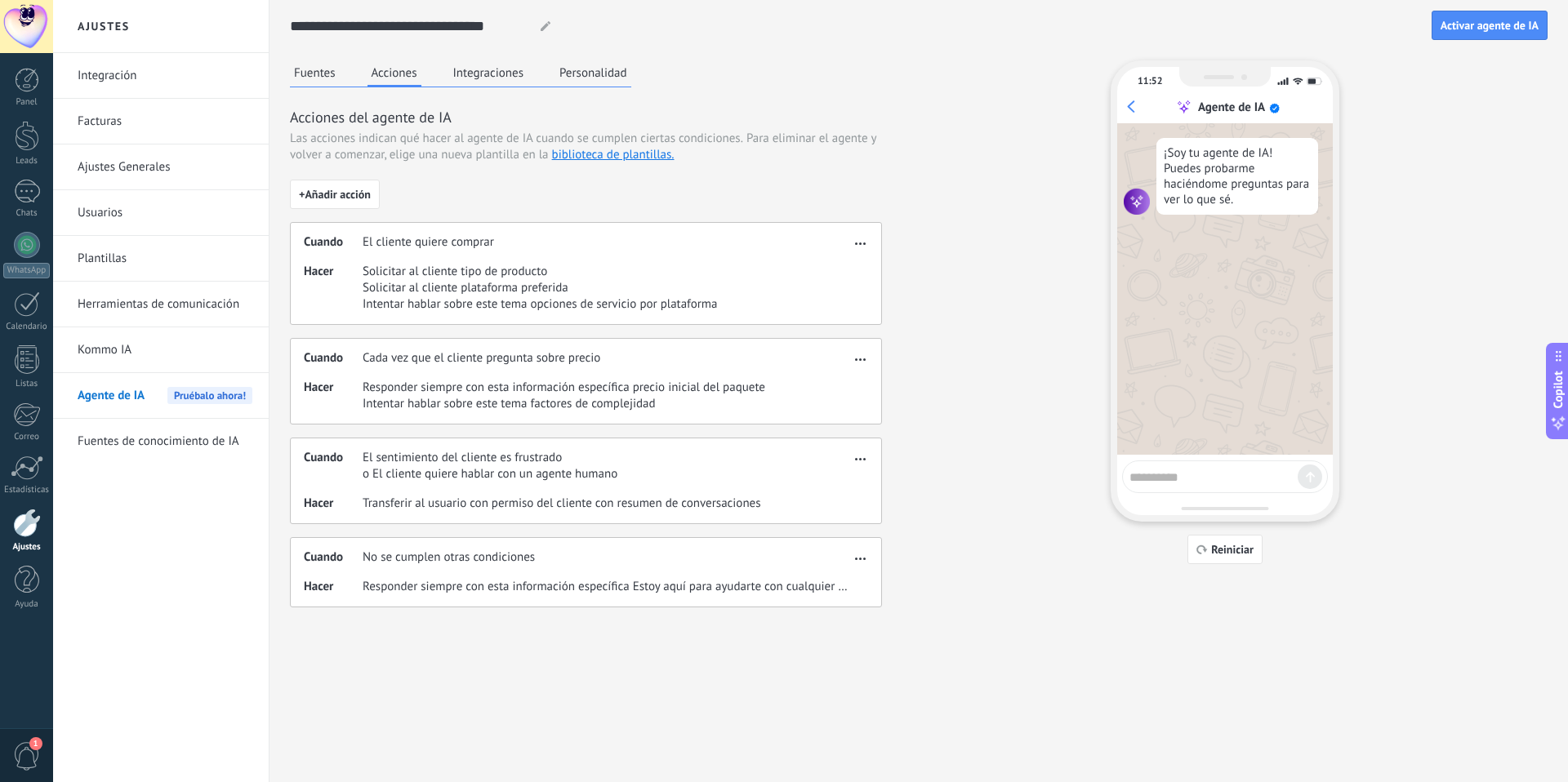
click at [318, 73] on button "Fuentes" at bounding box center [315, 73] width 50 height 25
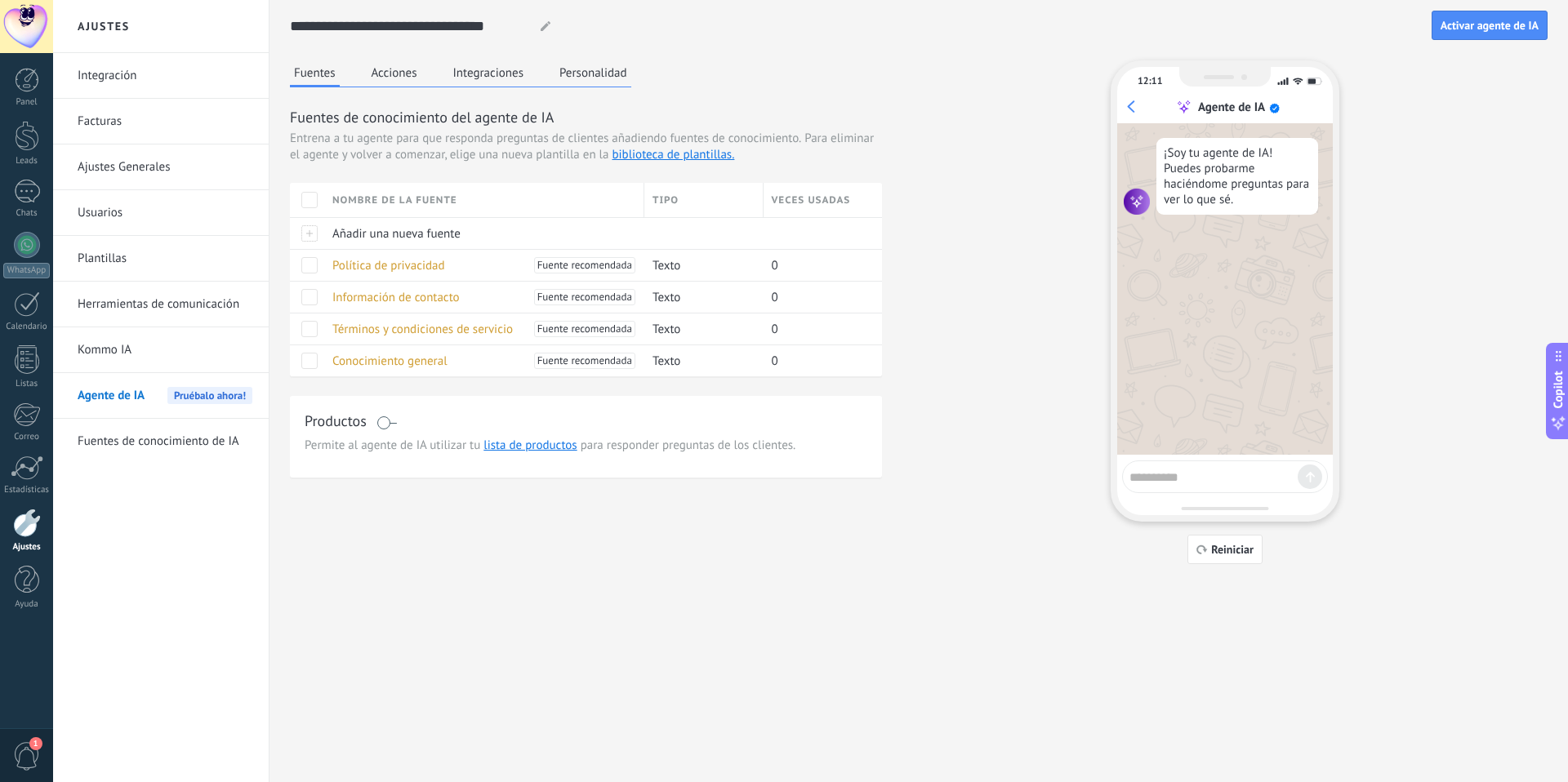
click at [290, 60] on button "Fuentes" at bounding box center [315, 74] width 50 height 27
